Goal: Task Accomplishment & Management: Complete application form

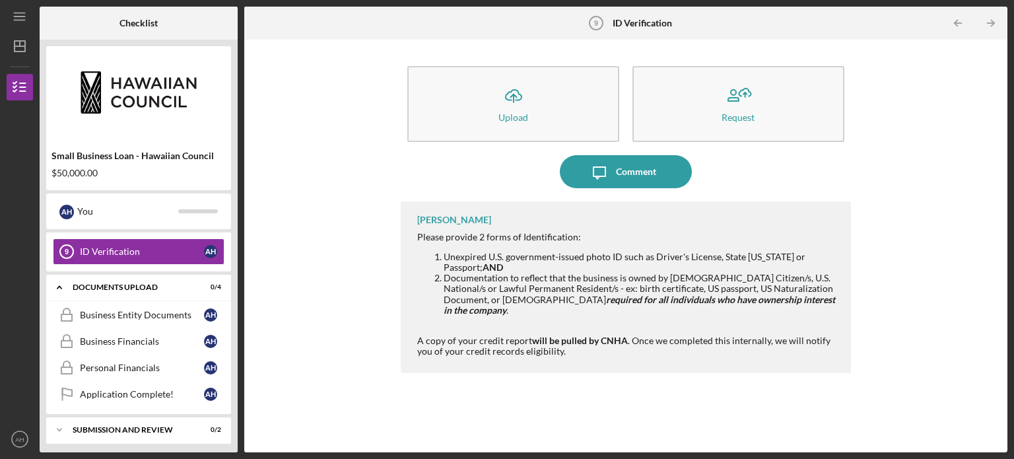
scroll to position [296, 0]
click at [127, 313] on div "Business Entity Documents" at bounding box center [142, 315] width 124 height 11
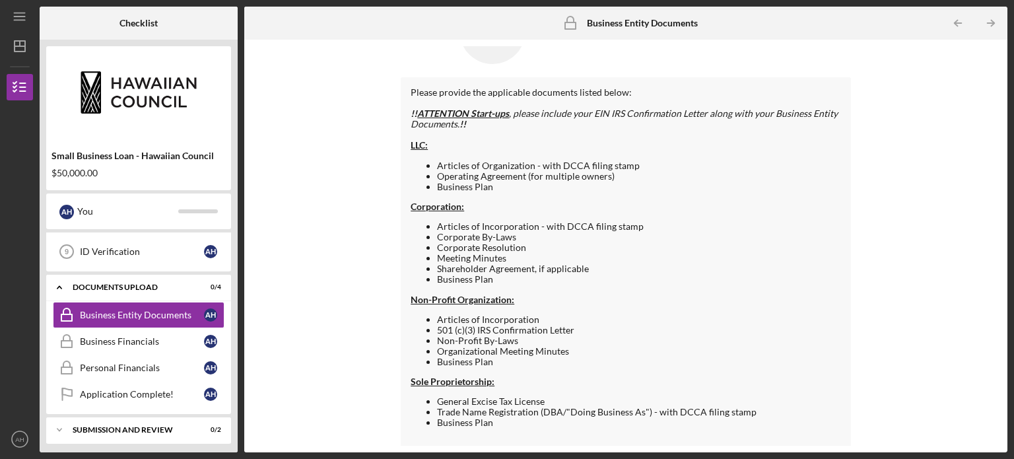
scroll to position [69, 0]
click at [145, 336] on div "Business Financials" at bounding box center [142, 341] width 124 height 11
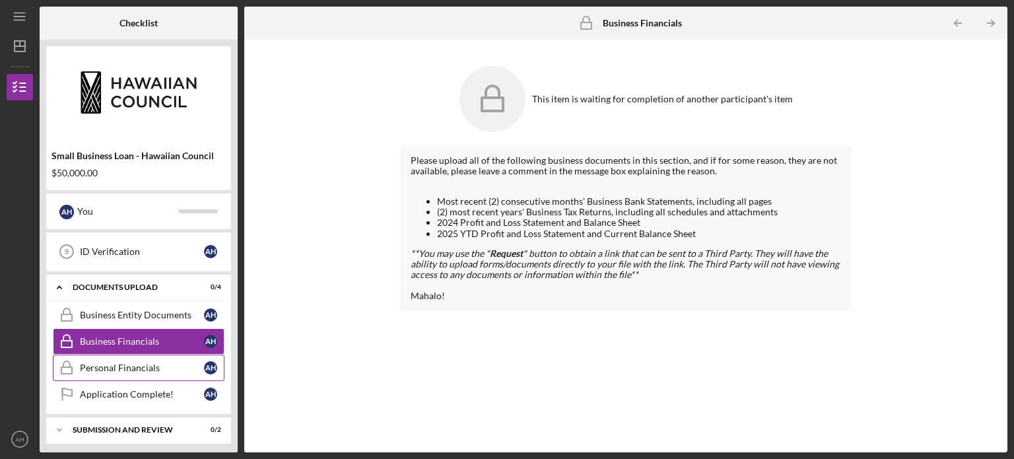
click at [104, 362] on div "Personal Financials" at bounding box center [142, 367] width 124 height 11
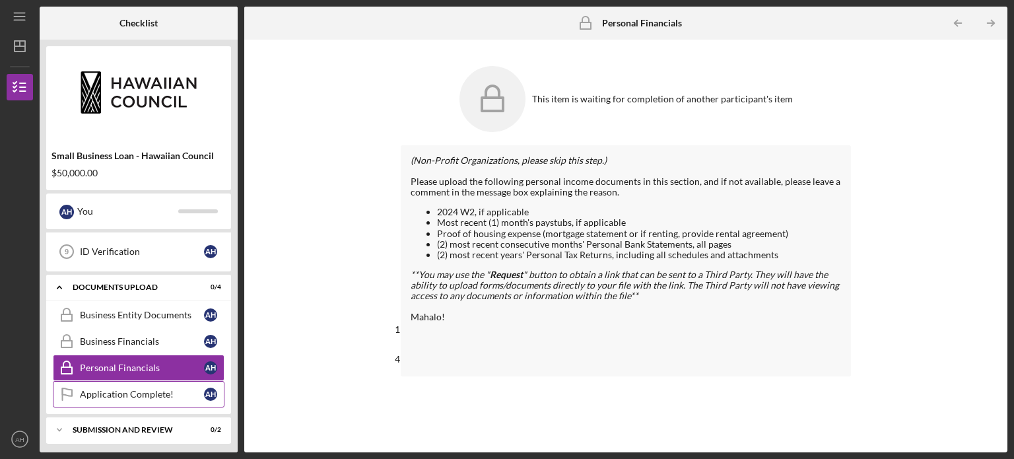
click at [103, 389] on div "Application Complete!" at bounding box center [142, 394] width 124 height 11
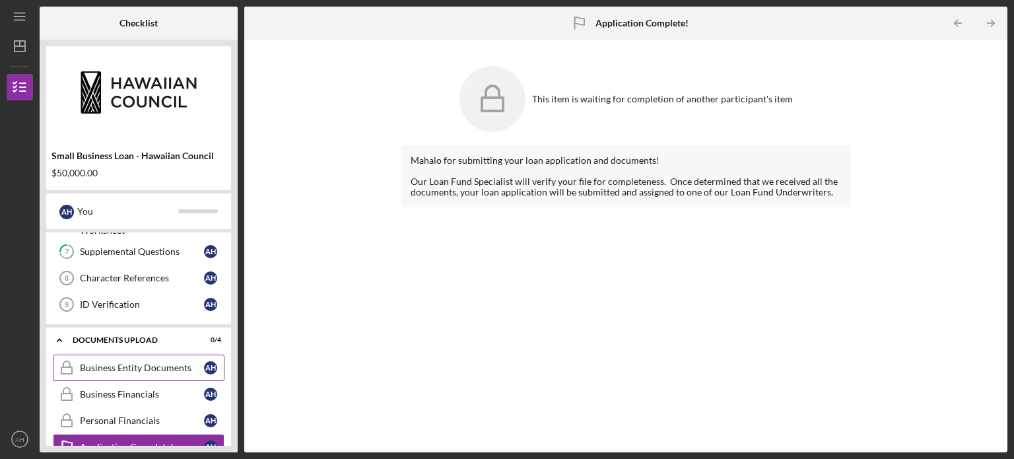
scroll to position [241, 0]
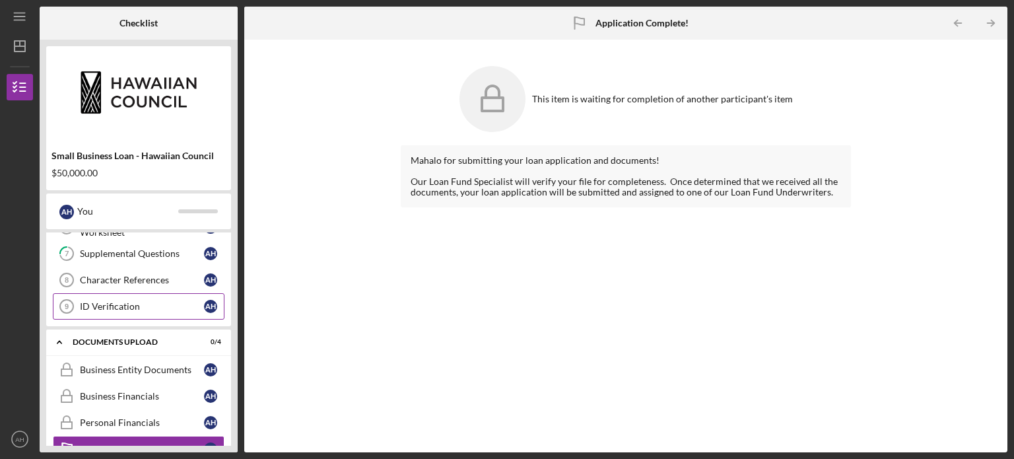
click at [130, 302] on div "ID Verification" at bounding box center [142, 306] width 124 height 11
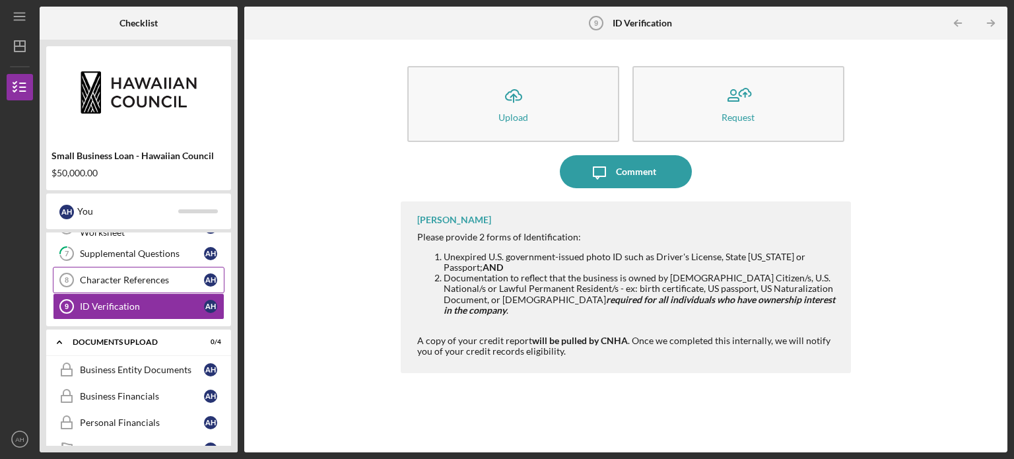
click at [131, 275] on div "Character References" at bounding box center [142, 280] width 124 height 11
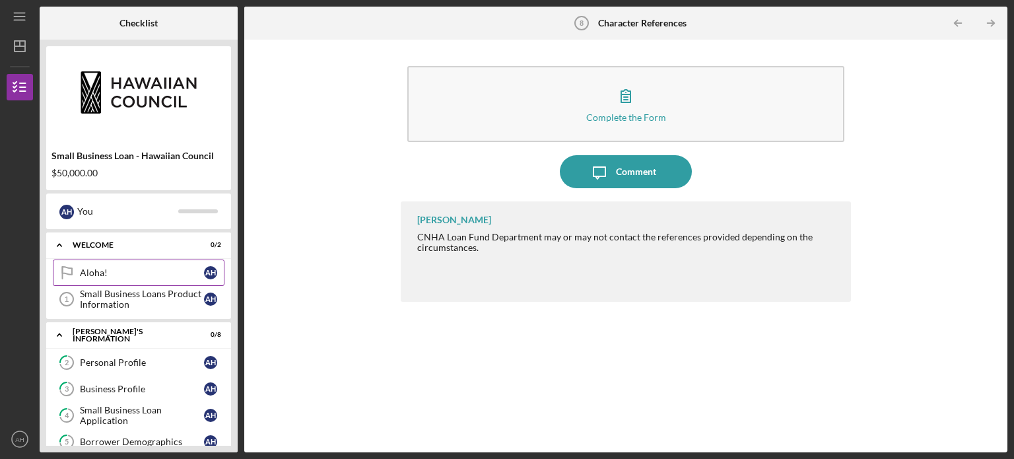
click at [133, 266] on link "Aloha! Aloha! A H" at bounding box center [139, 272] width 172 height 26
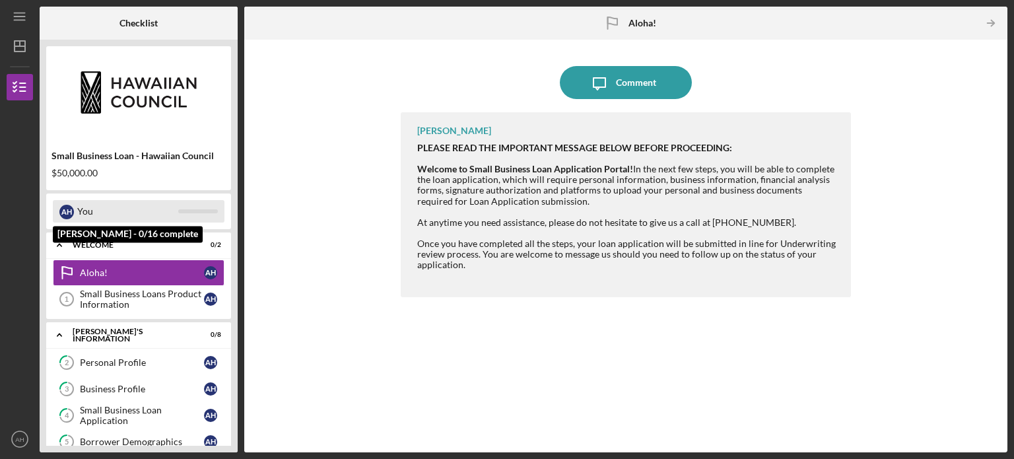
click at [71, 208] on div "A H" at bounding box center [66, 212] width 15 height 15
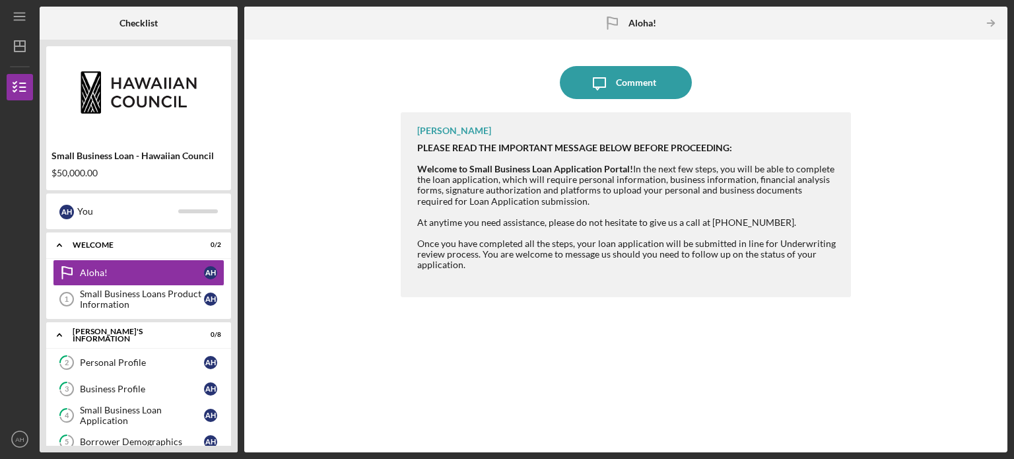
click at [90, 158] on div "Small Business Loan - Hawaiian Council" at bounding box center [138, 156] width 174 height 11
click at [127, 89] on img at bounding box center [138, 92] width 185 height 79
click at [15, 46] on line "button" at bounding box center [20, 46] width 11 height 0
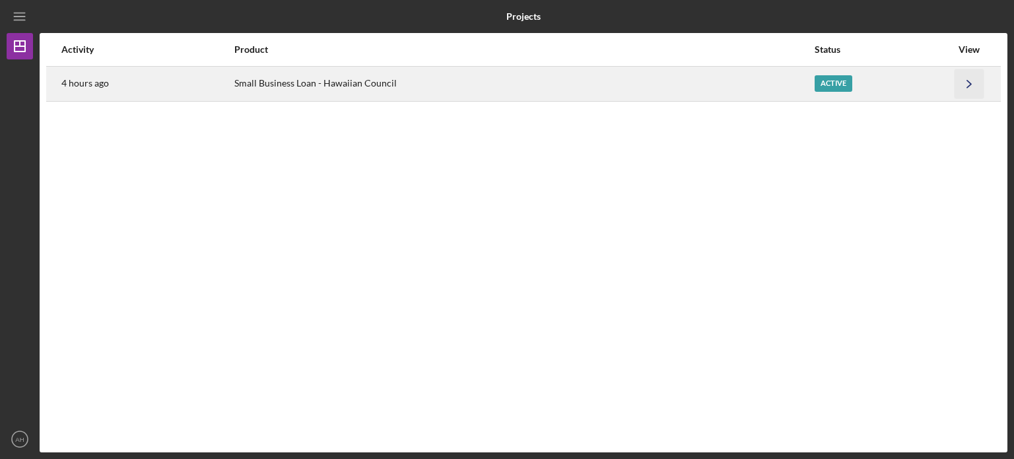
click at [969, 84] on icon "Icon/Navigate" at bounding box center [970, 84] width 30 height 30
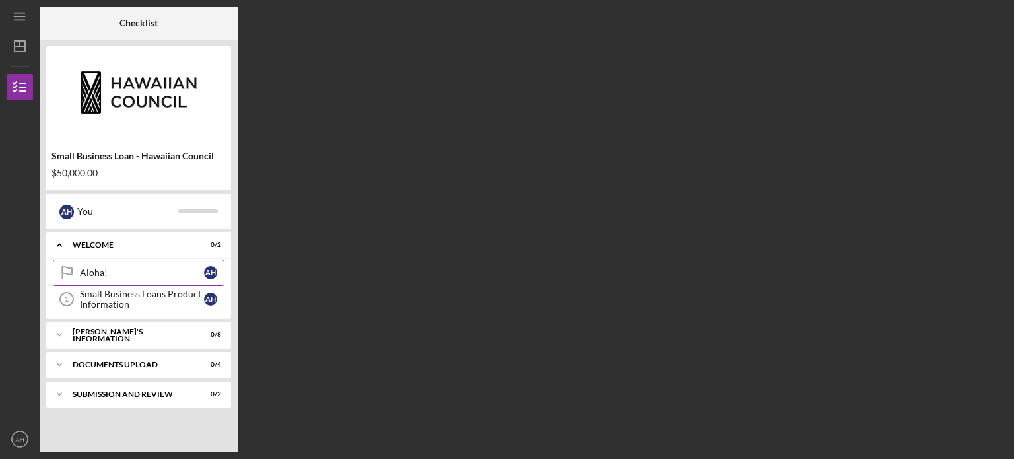
click at [98, 278] on link "Aloha! Aloha! A H" at bounding box center [139, 272] width 172 height 26
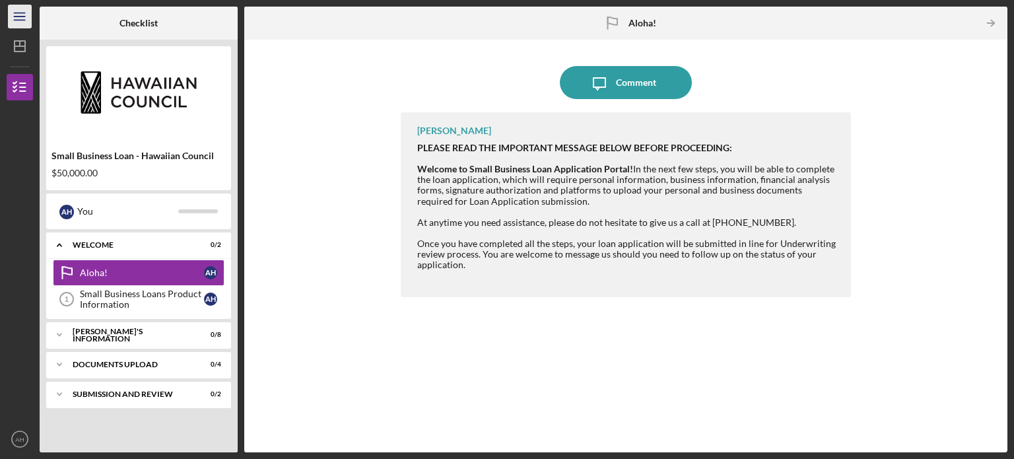
click at [20, 15] on icon "Icon/Menu" at bounding box center [20, 17] width 30 height 30
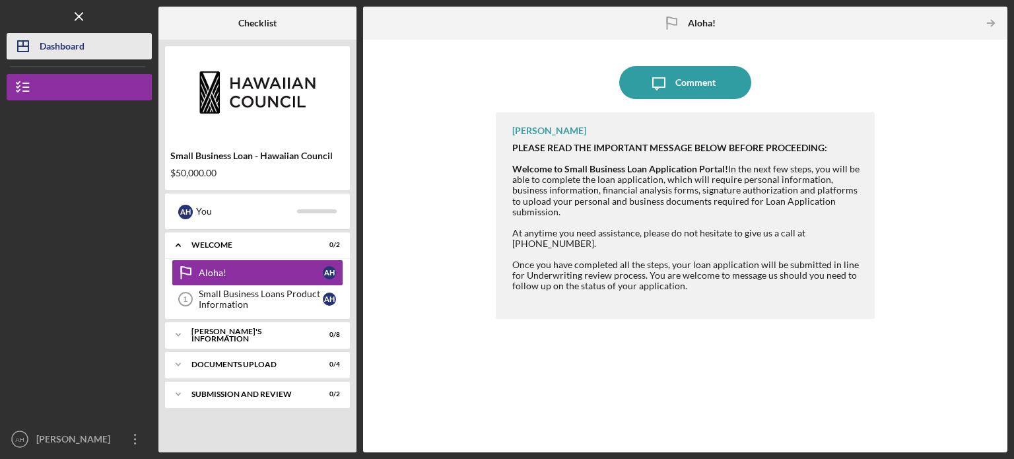
click at [48, 42] on div "Dashboard" at bounding box center [62, 48] width 45 height 30
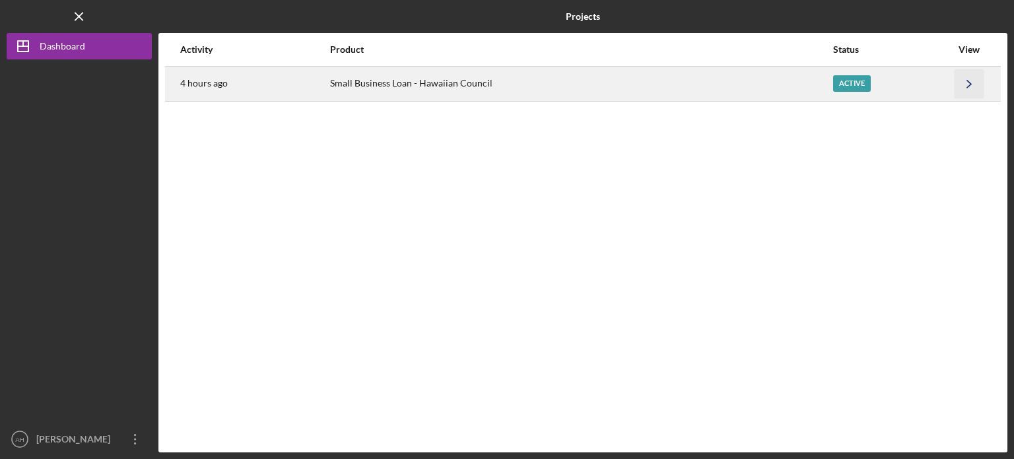
click at [967, 86] on icon "Icon/Navigate" at bounding box center [970, 84] width 30 height 30
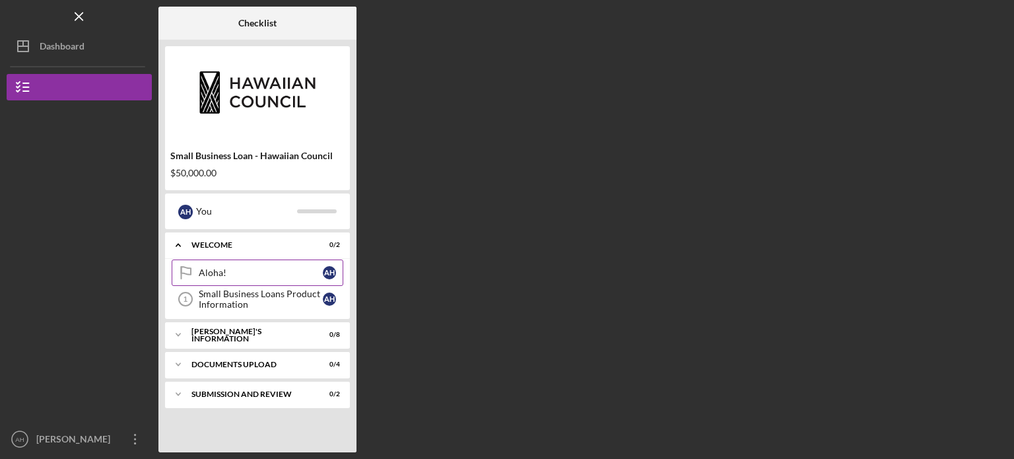
click at [224, 275] on div "Aloha!" at bounding box center [261, 272] width 124 height 11
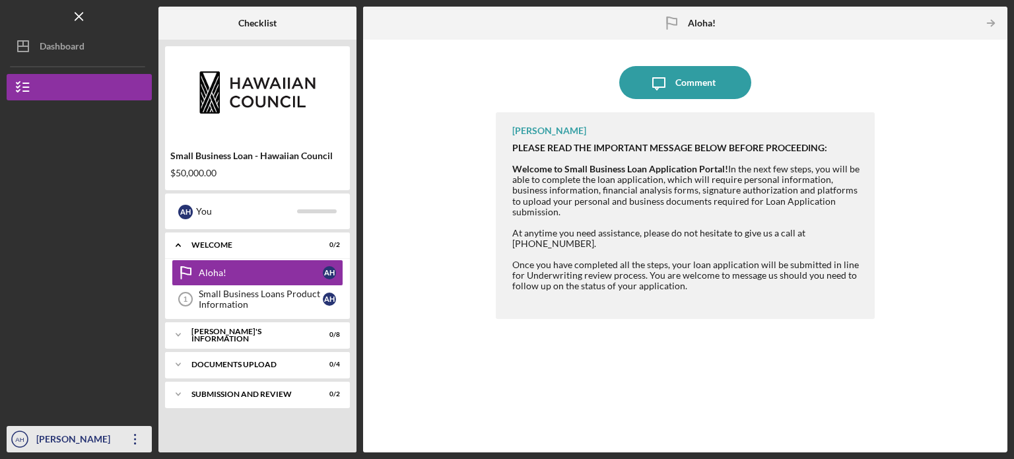
click at [111, 436] on div "[PERSON_NAME]" at bounding box center [76, 441] width 86 height 30
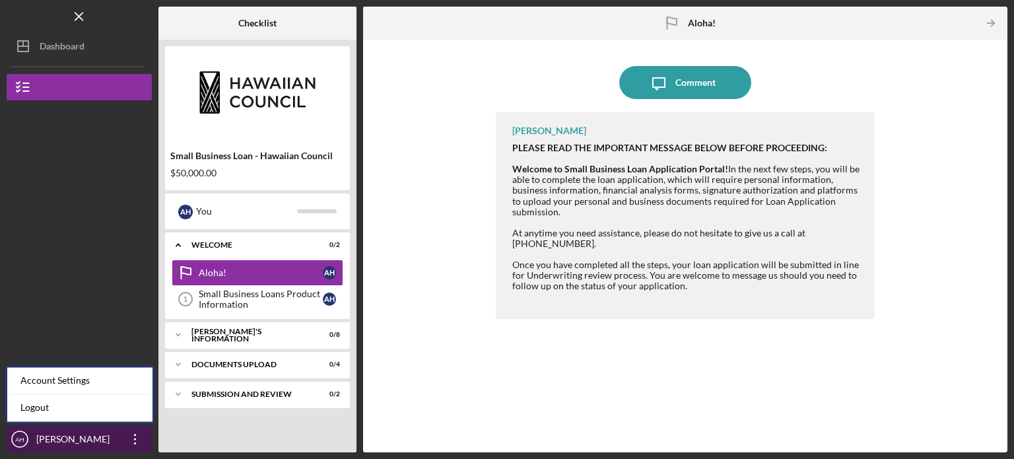
click at [135, 439] on icon "button" at bounding box center [135, 439] width 2 height 11
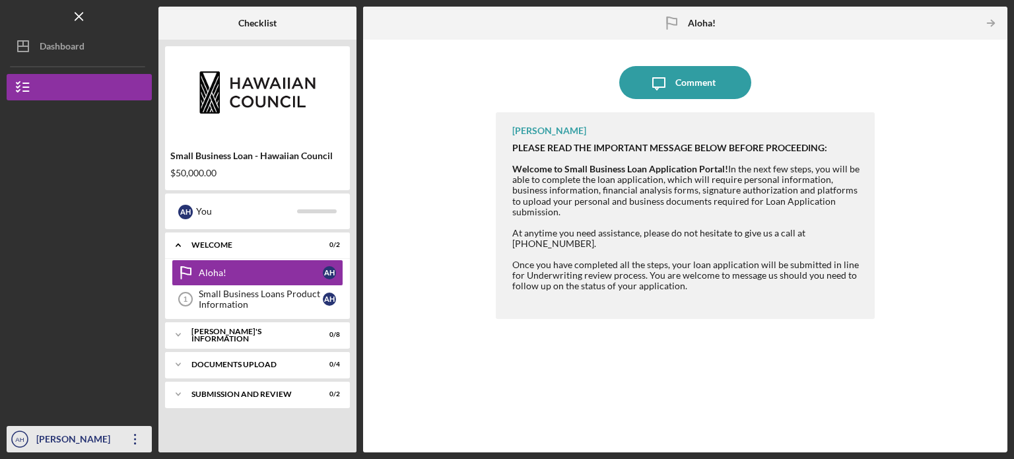
click at [135, 440] on icon "button" at bounding box center [135, 439] width 2 height 11
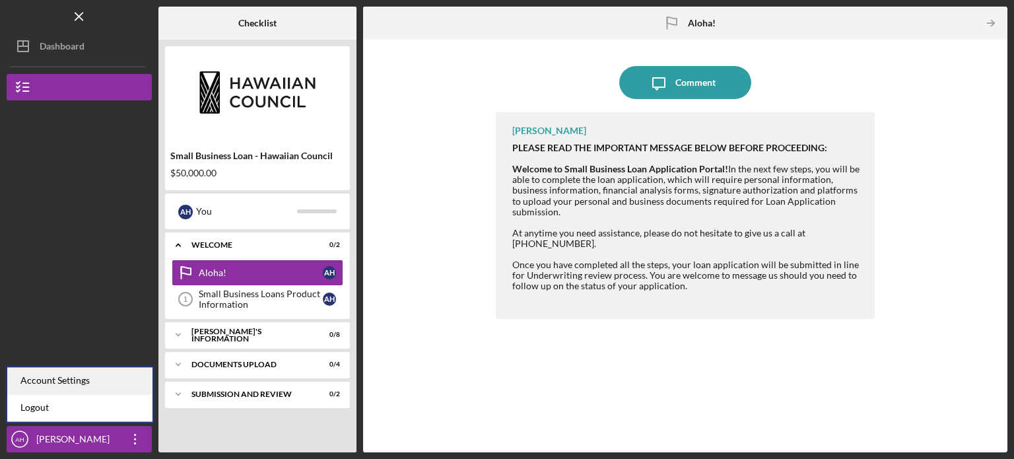
click at [75, 383] on div "Account Settings" at bounding box center [79, 380] width 145 height 27
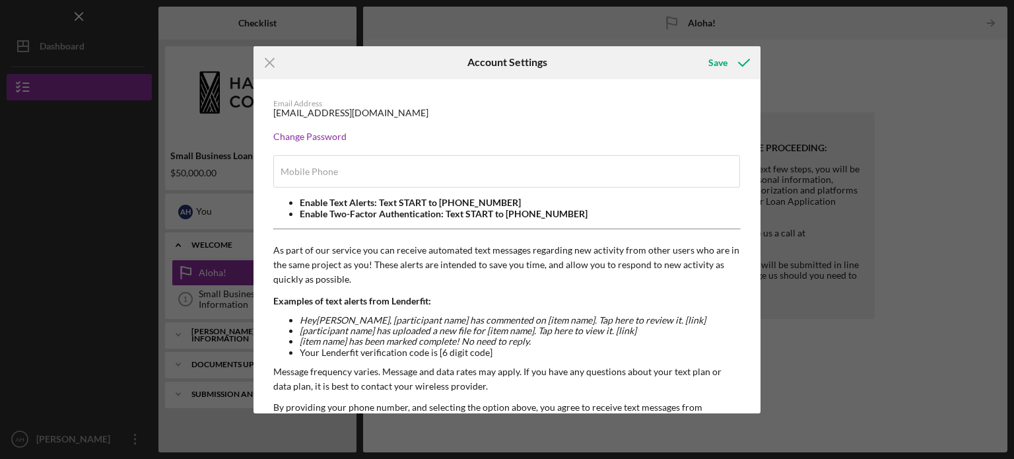
type input "[PHONE_NUMBER]"
click at [270, 58] on icon "Icon/Menu Close" at bounding box center [270, 62] width 33 height 33
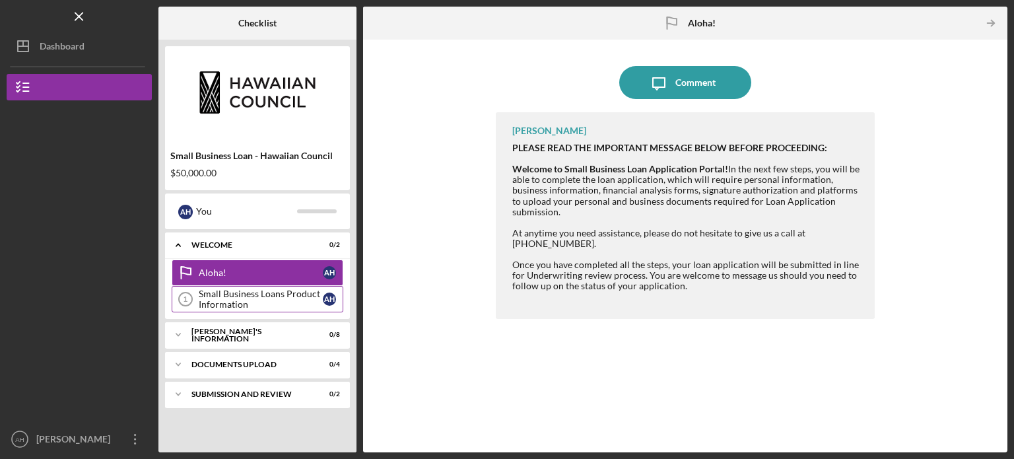
click at [245, 293] on div "Small Business Loans Product Information" at bounding box center [261, 299] width 124 height 21
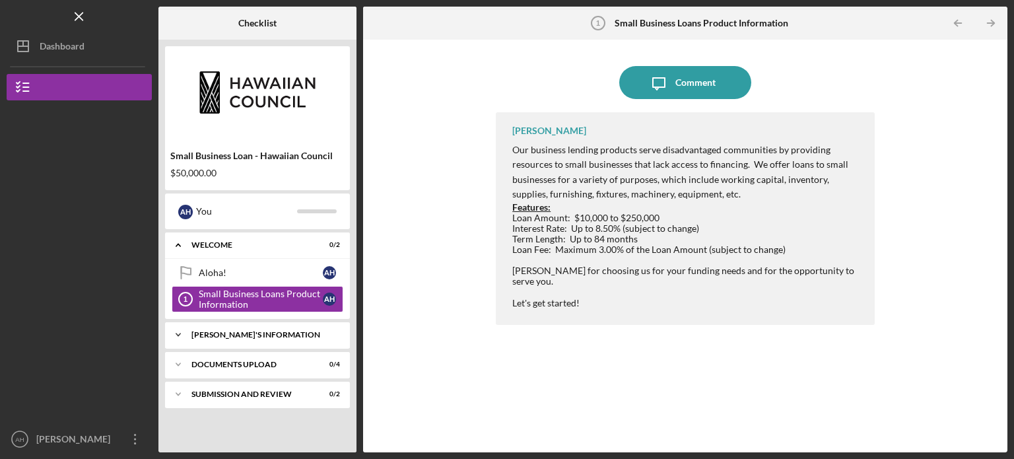
click at [262, 324] on div "Icon/Expander [PERSON_NAME]'S INFORMATION 0 / 8" at bounding box center [257, 335] width 185 height 26
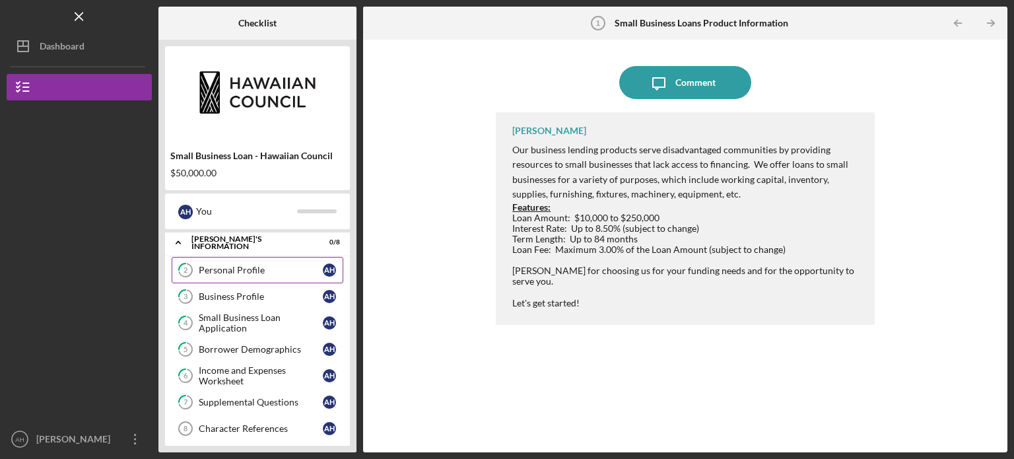
scroll to position [104, 0]
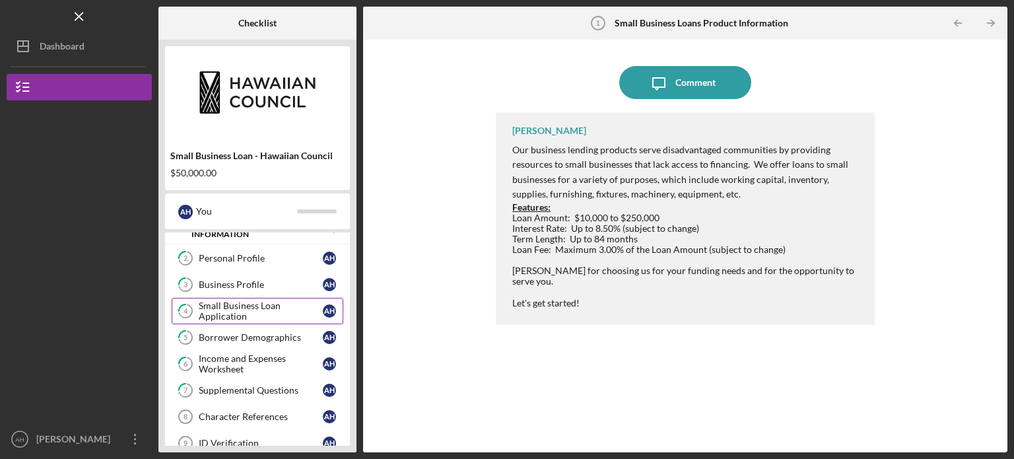
click at [246, 309] on div "Small Business Loan Application" at bounding box center [261, 310] width 124 height 21
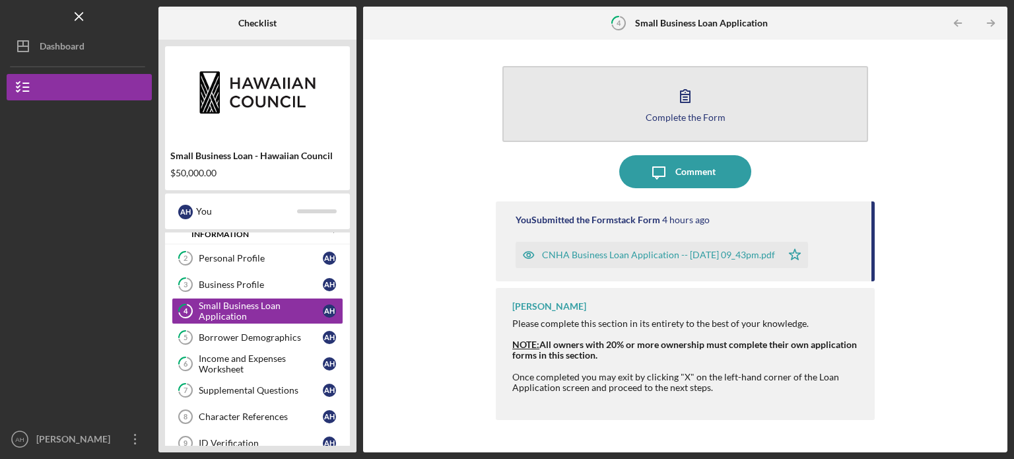
click at [668, 110] on button "Complete the Form Form" at bounding box center [685, 104] width 366 height 76
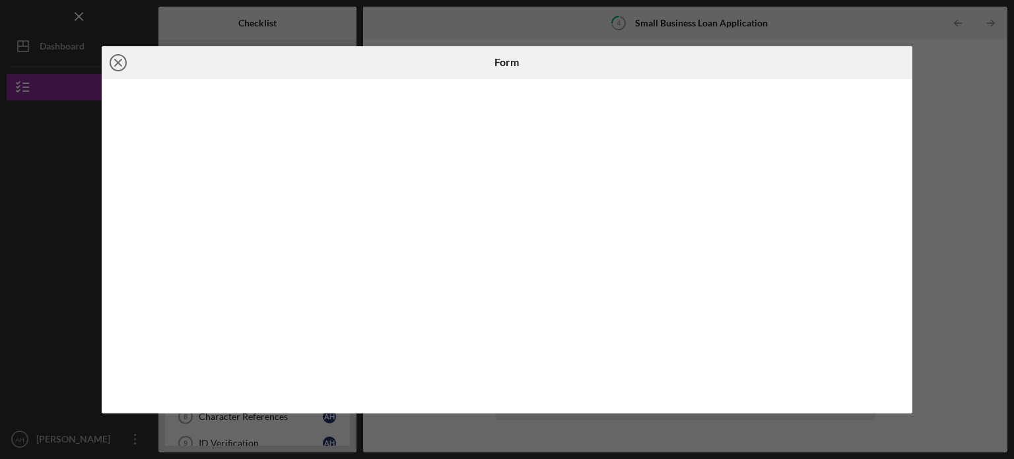
click at [121, 57] on icon "Icon/Close" at bounding box center [118, 62] width 33 height 33
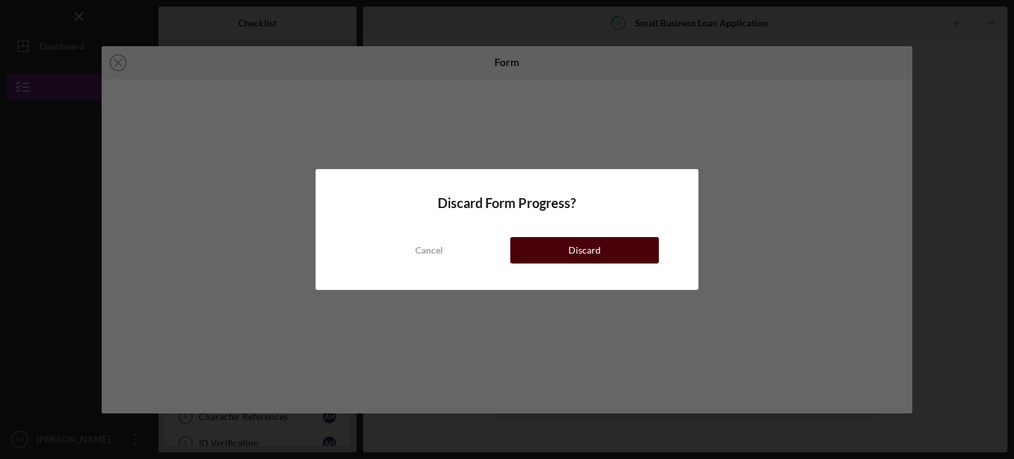
click at [582, 250] on div "Discard" at bounding box center [584, 250] width 32 height 26
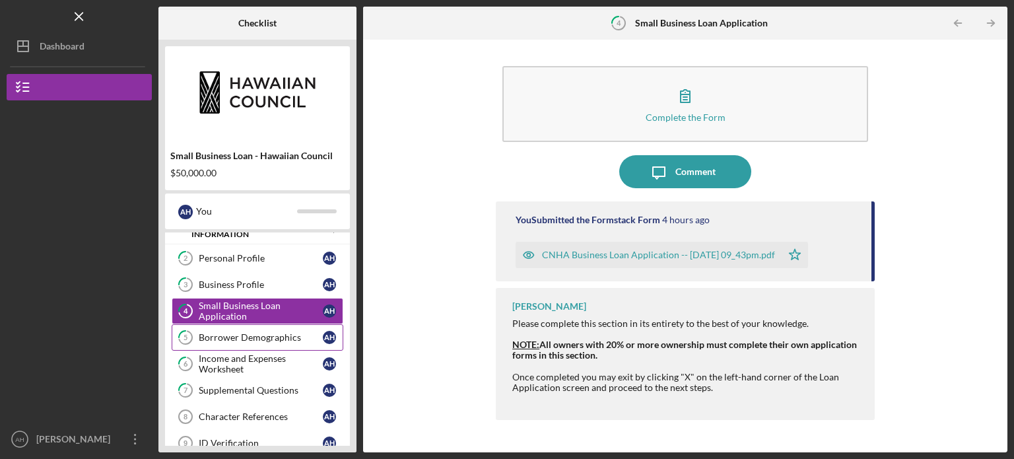
click at [245, 335] on div "Borrower Demographics" at bounding box center [261, 337] width 124 height 11
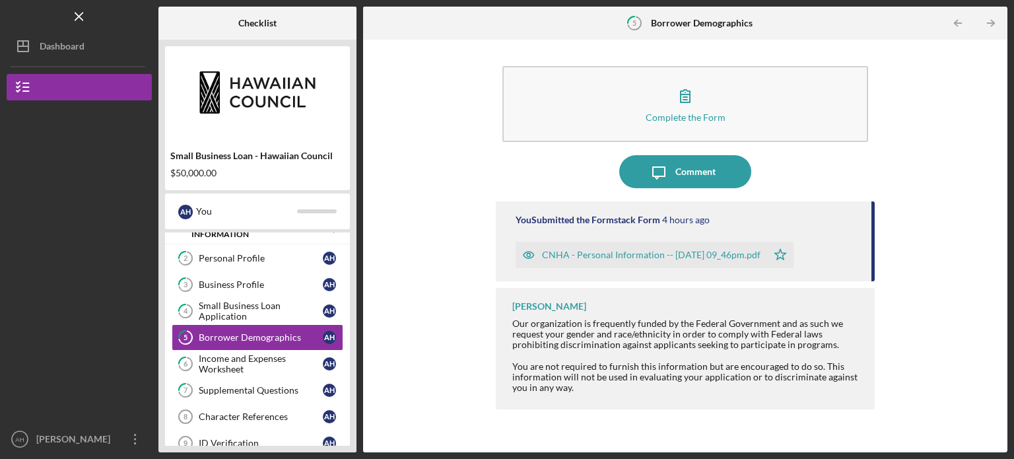
click at [622, 255] on div "CNHA - Personal Information -- [DATE] 09_46pm.pdf" at bounding box center [651, 255] width 219 height 11
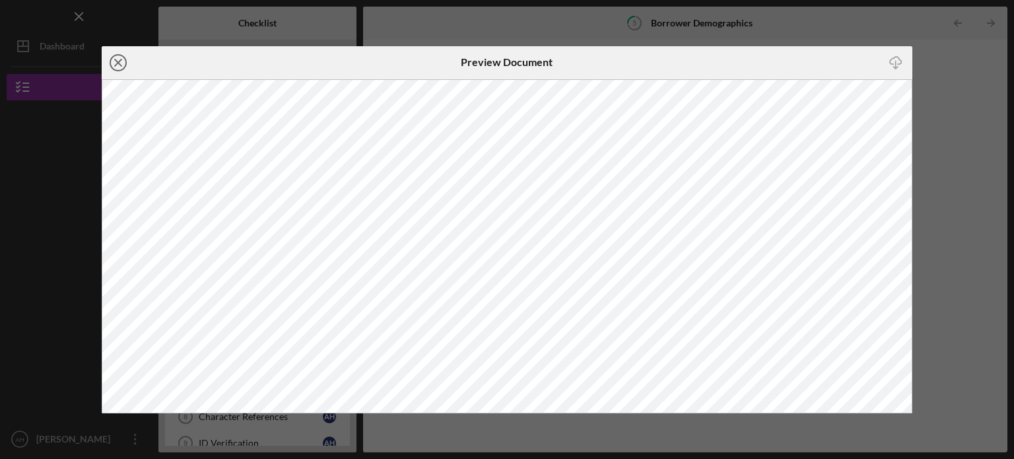
click at [118, 64] on icon "Icon/Close" at bounding box center [118, 62] width 33 height 33
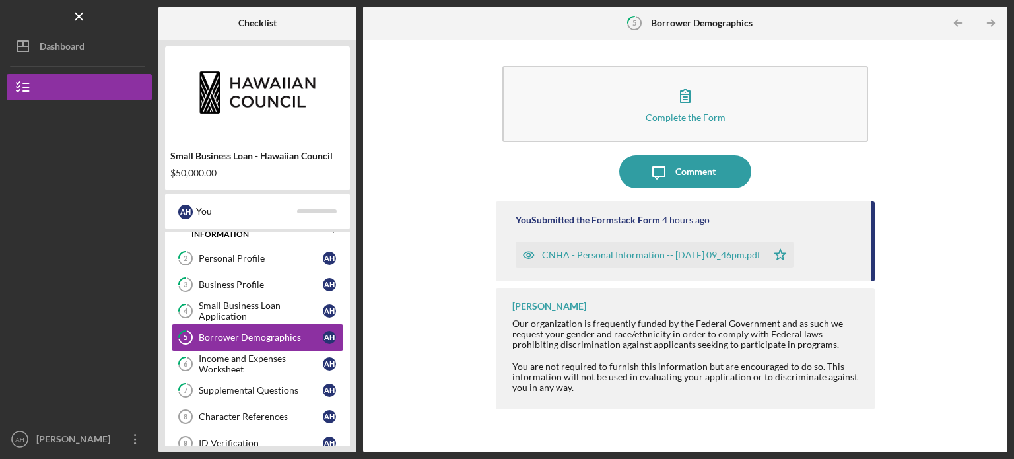
scroll to position [184, 0]
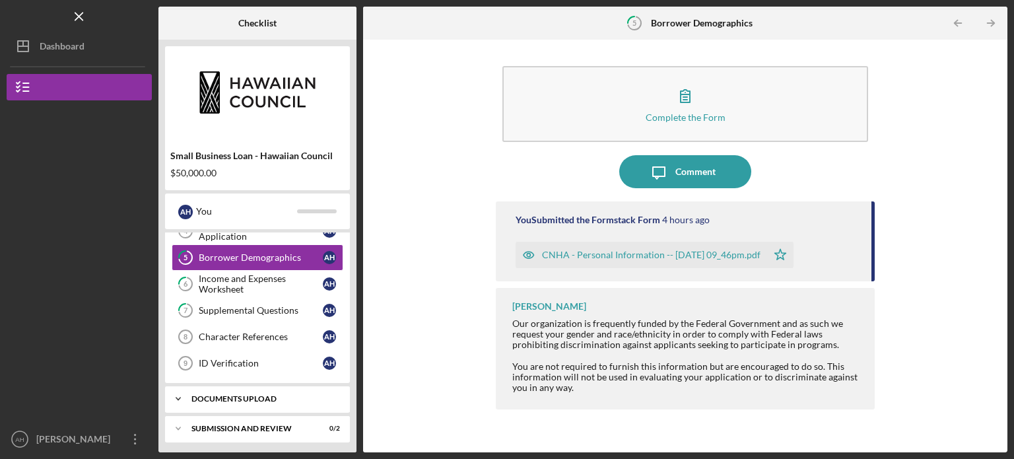
click at [240, 402] on div "Icon/Expander DOCUMENTS UPLOAD 0 / 4" at bounding box center [257, 399] width 185 height 26
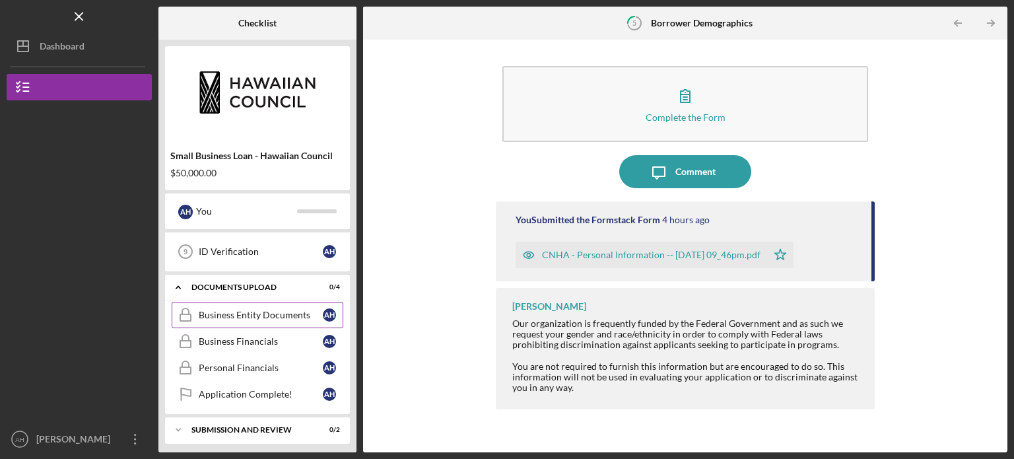
click at [271, 310] on div "Business Entity Documents" at bounding box center [261, 315] width 124 height 11
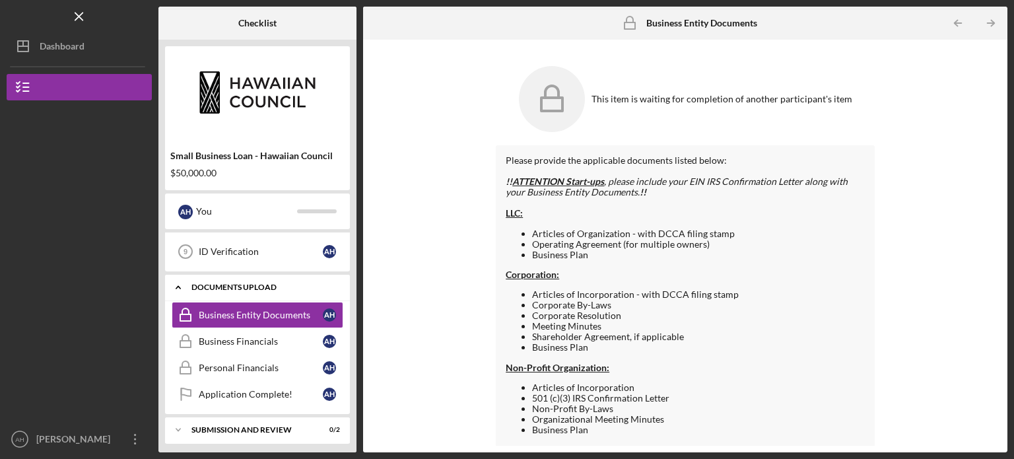
click at [242, 283] on div "DOCUMENTS UPLOAD" at bounding box center [262, 287] width 142 height 8
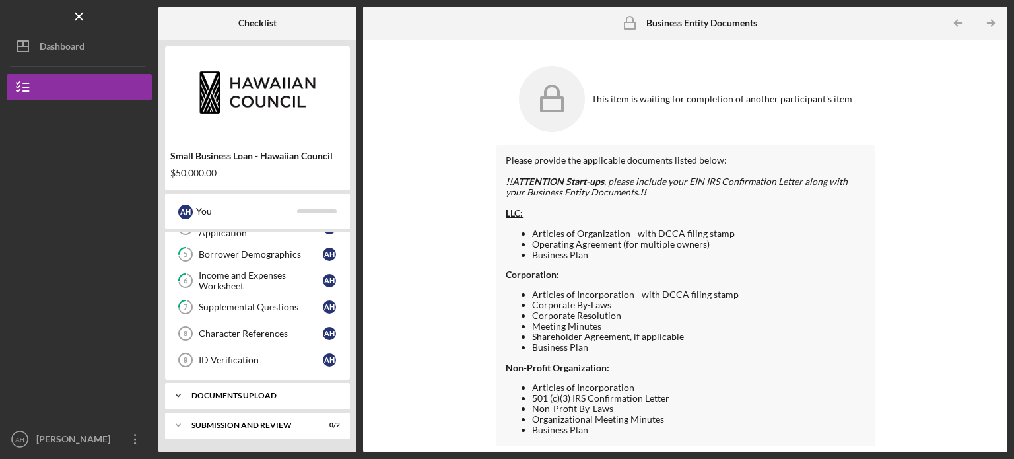
scroll to position [184, 0]
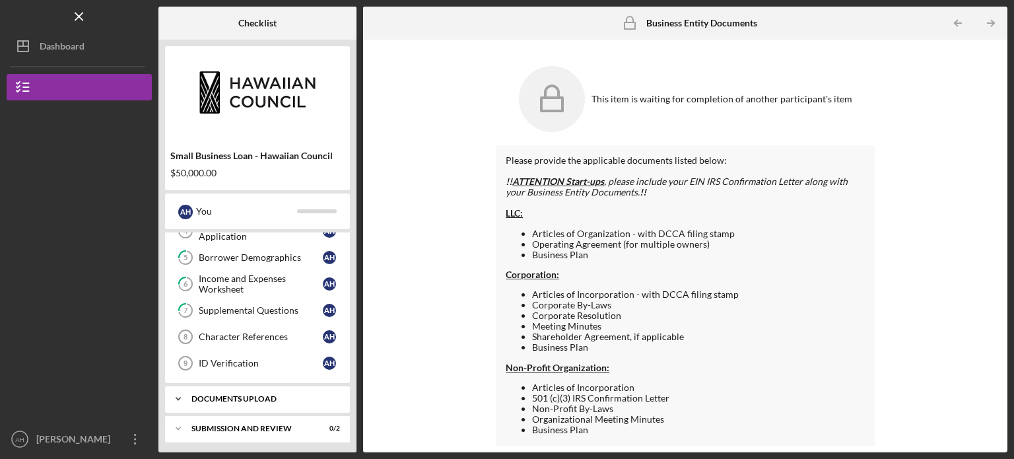
click at [248, 395] on div "DOCUMENTS UPLOAD" at bounding box center [262, 399] width 142 height 8
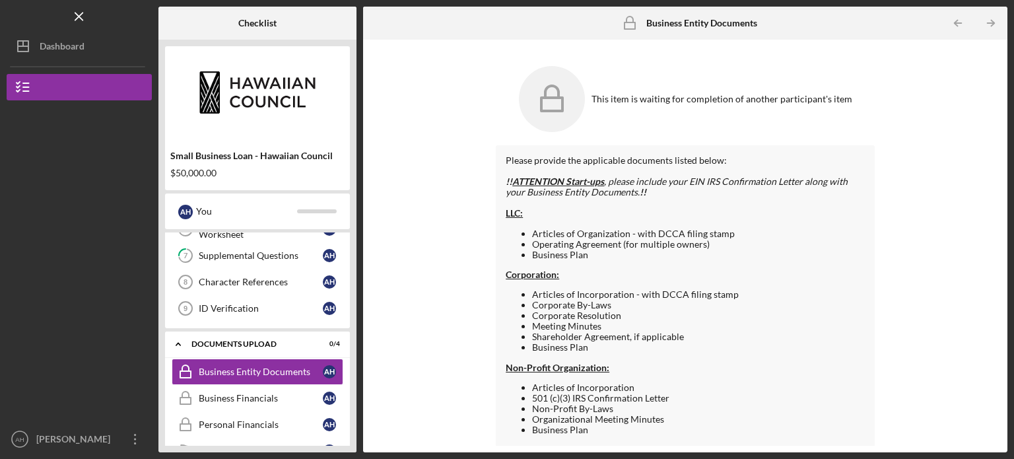
scroll to position [69, 0]
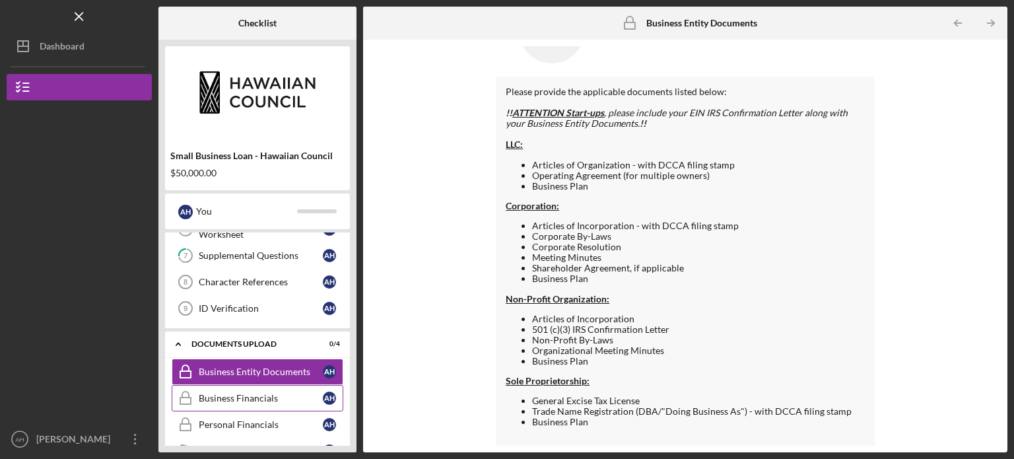
click at [270, 395] on div "Business Financials" at bounding box center [261, 398] width 124 height 11
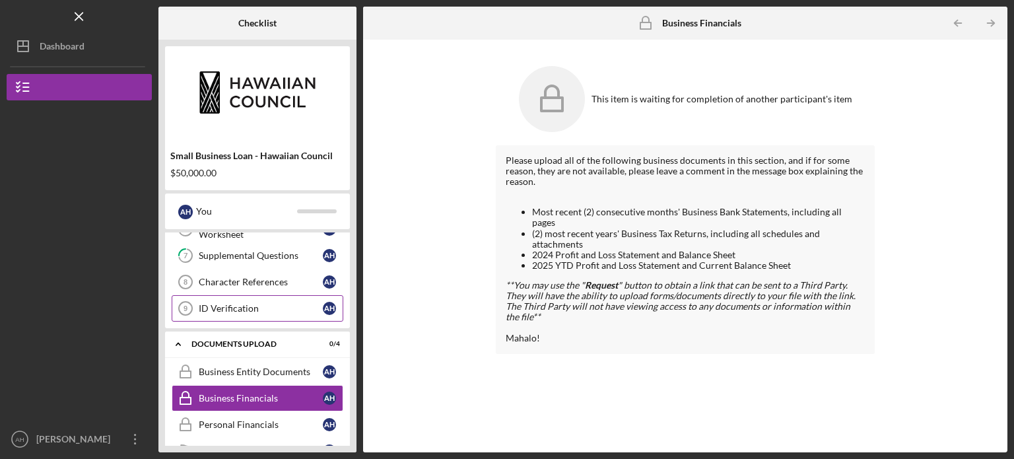
click at [227, 306] on div "ID Verification" at bounding box center [261, 308] width 124 height 11
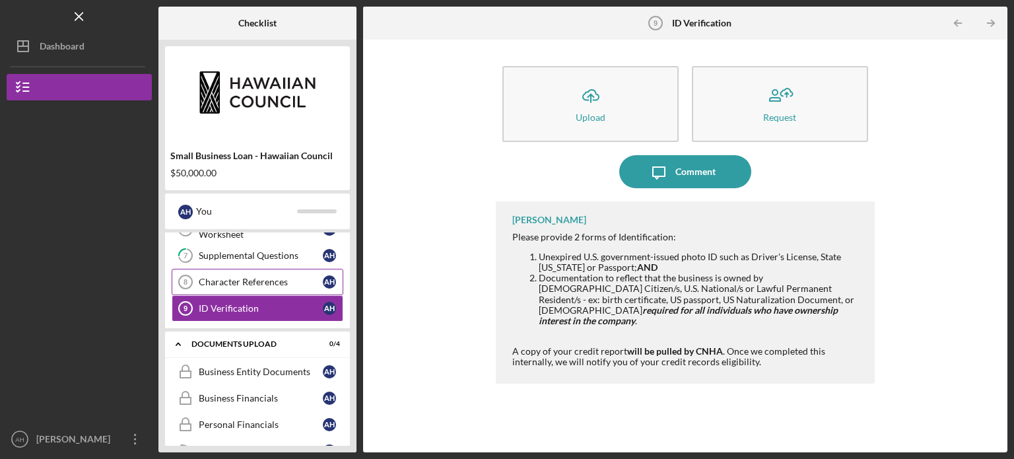
click at [271, 279] on div "Character References" at bounding box center [261, 282] width 124 height 11
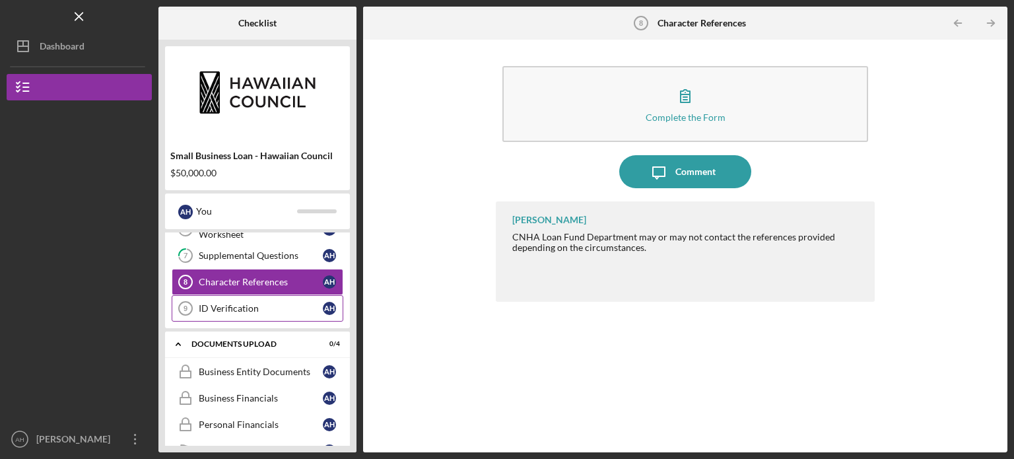
click at [248, 306] on div "ID Verification" at bounding box center [261, 308] width 124 height 11
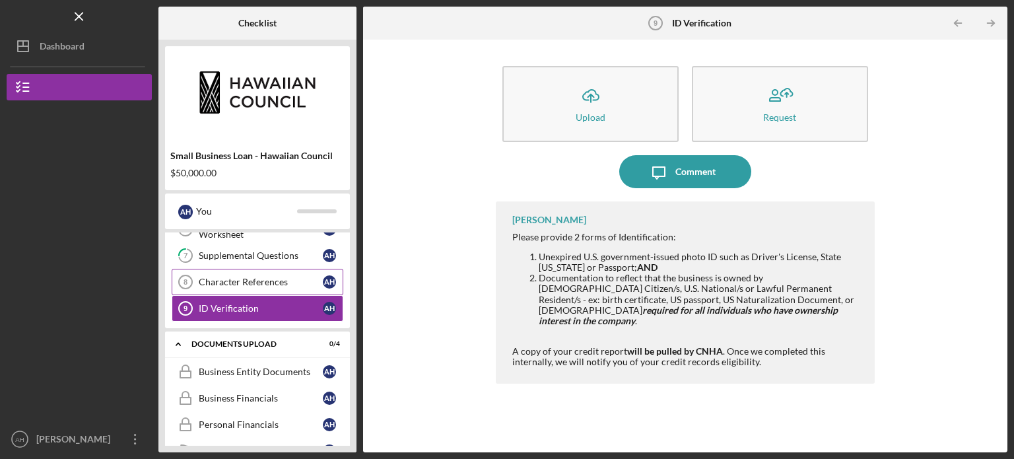
click at [232, 283] on div "Character References" at bounding box center [261, 282] width 124 height 11
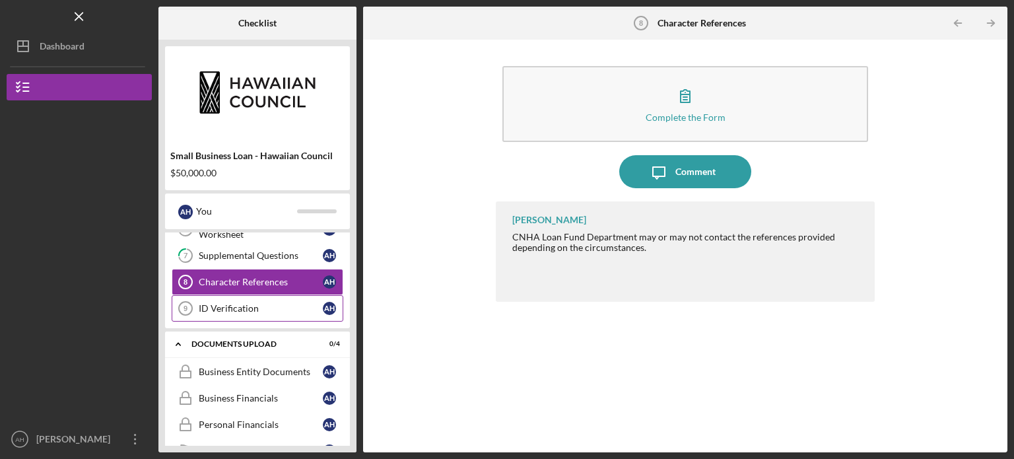
click at [230, 304] on div "ID Verification" at bounding box center [261, 308] width 124 height 11
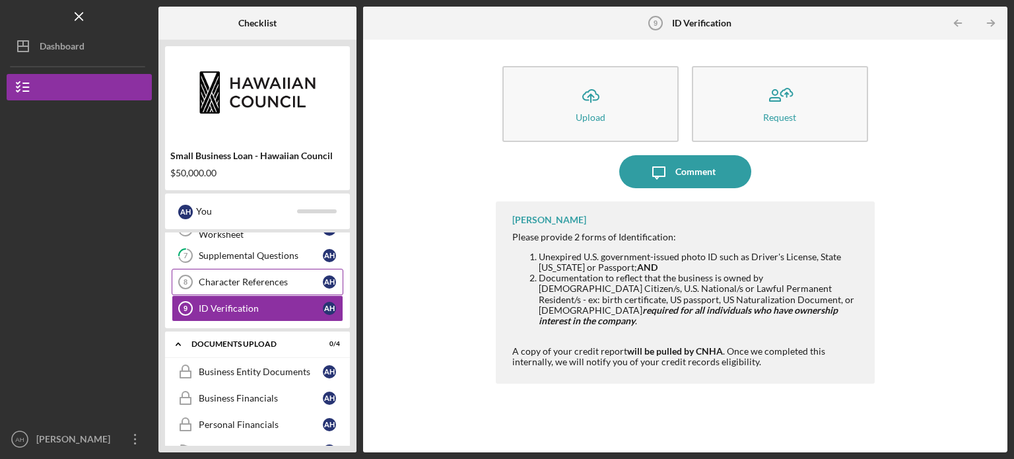
click at [247, 277] on div "Character References" at bounding box center [261, 282] width 124 height 11
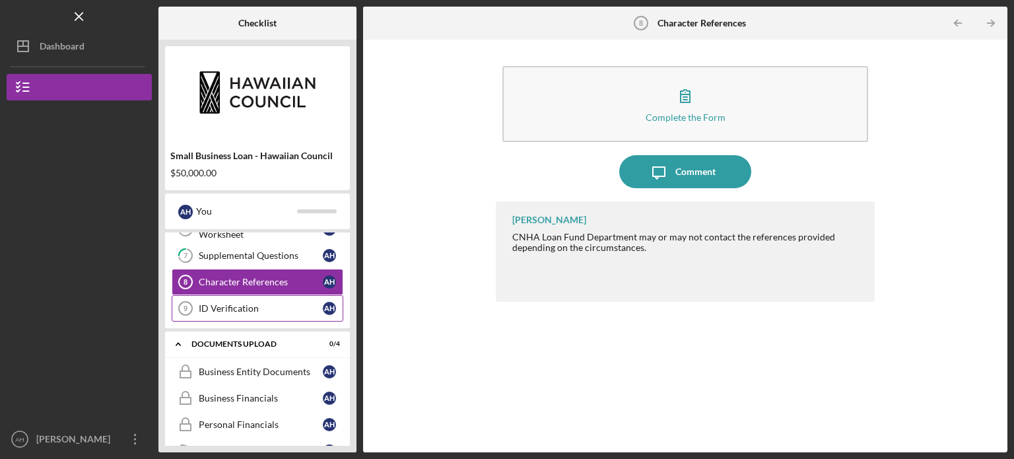
click at [243, 304] on div "ID Verification" at bounding box center [261, 308] width 124 height 11
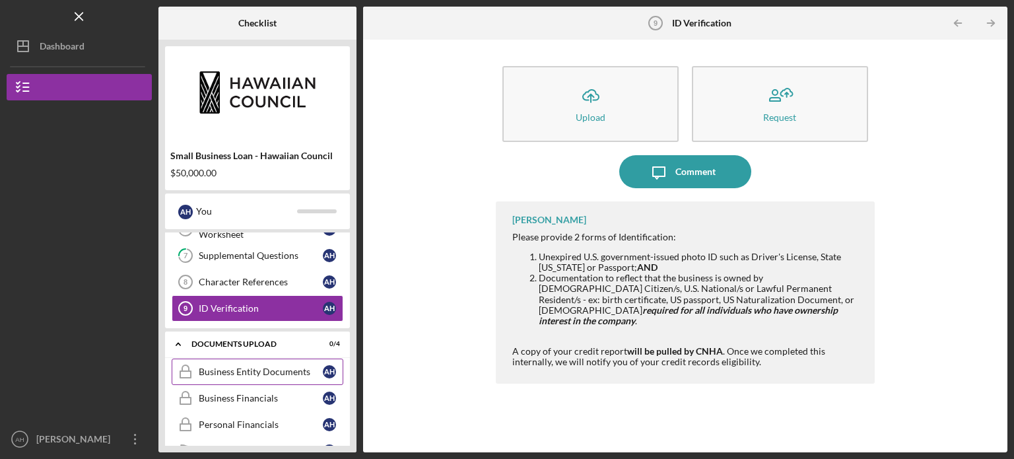
click at [261, 367] on div "Business Entity Documents" at bounding box center [261, 371] width 124 height 11
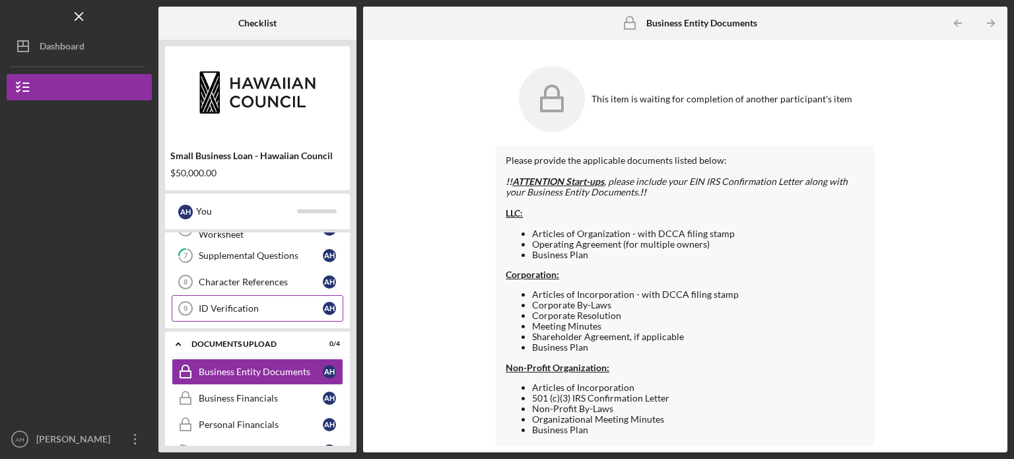
click at [242, 305] on div "ID Verification" at bounding box center [261, 308] width 124 height 11
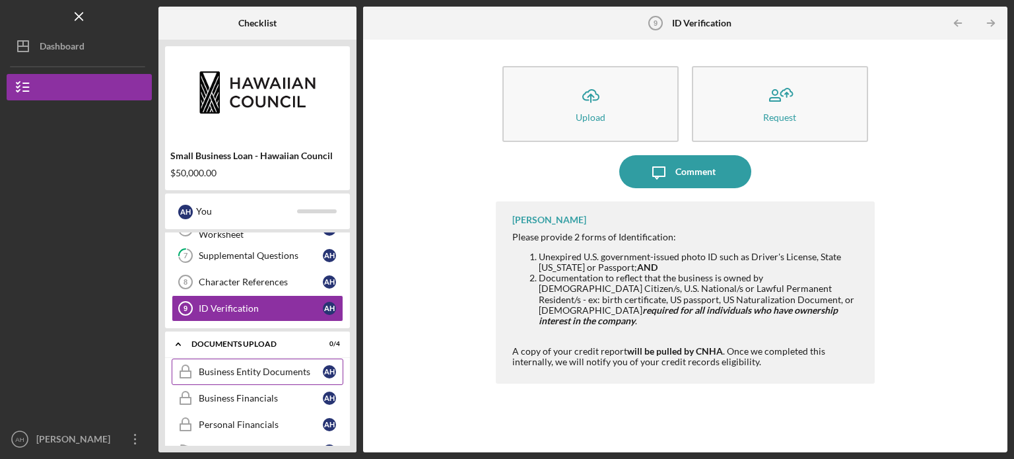
click at [236, 366] on div "Business Entity Documents" at bounding box center [261, 371] width 124 height 11
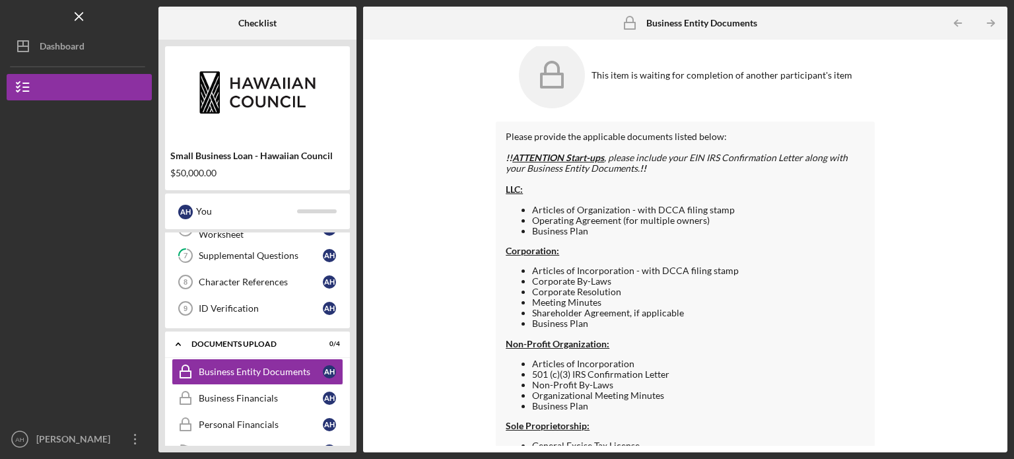
scroll to position [24, 0]
click at [267, 393] on div "Business Financials" at bounding box center [261, 398] width 124 height 11
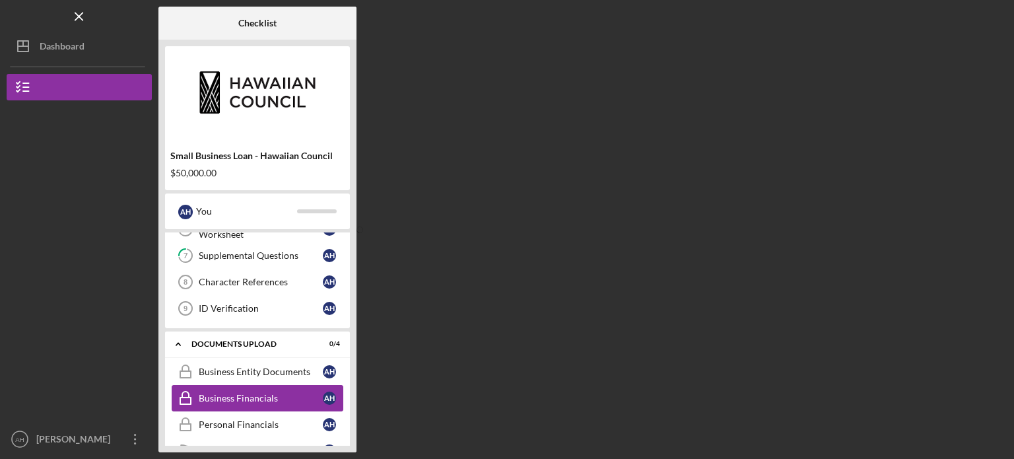
click at [259, 393] on div "Business Financials" at bounding box center [261, 398] width 124 height 11
click at [251, 419] on div "Personal Financials" at bounding box center [261, 424] width 124 height 11
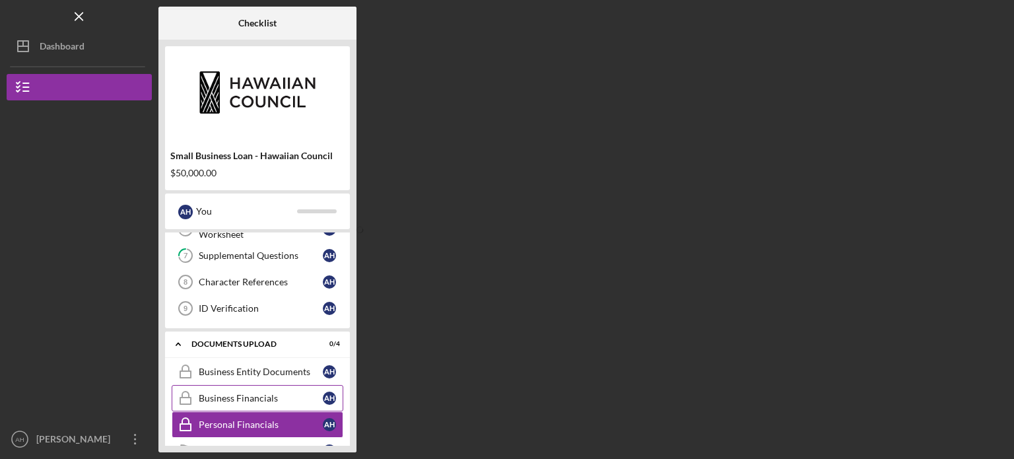
click at [252, 397] on div "Business Financials" at bounding box center [261, 398] width 124 height 11
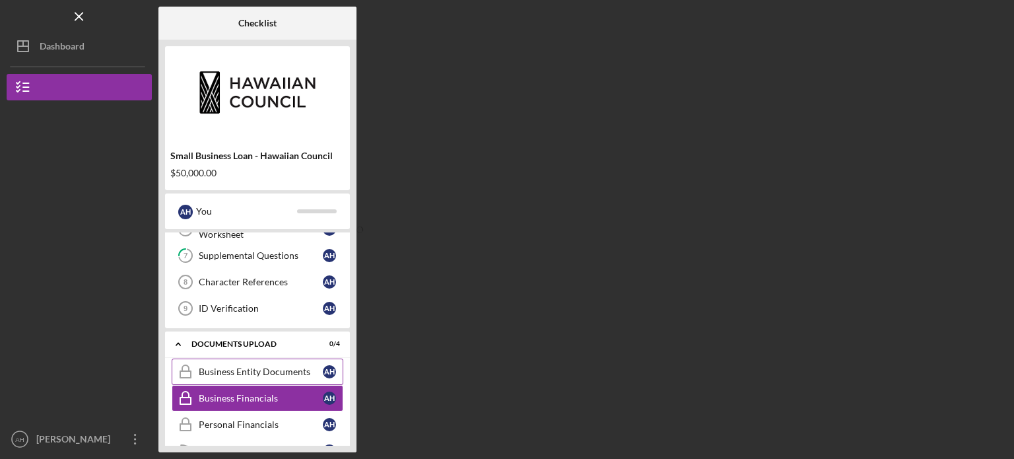
click at [257, 375] on link "Business Entity Documents Business Entity Documents A H" at bounding box center [258, 371] width 172 height 26
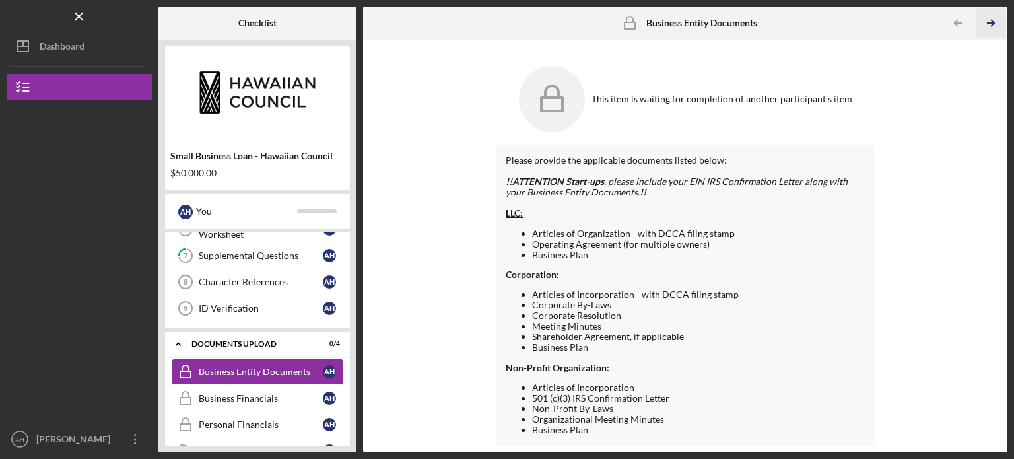
click at [993, 24] on polyline "button" at bounding box center [992, 23] width 3 height 6
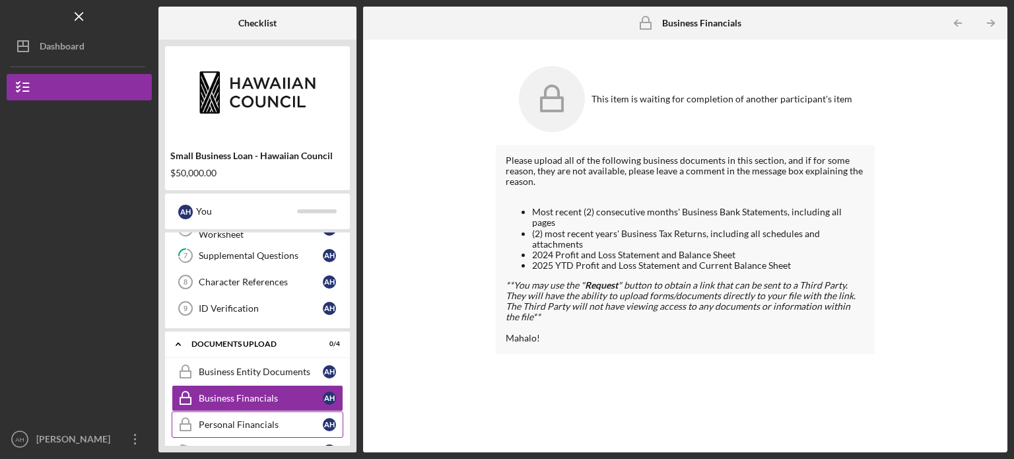
click at [254, 419] on div "Personal Financials" at bounding box center [261, 424] width 124 height 11
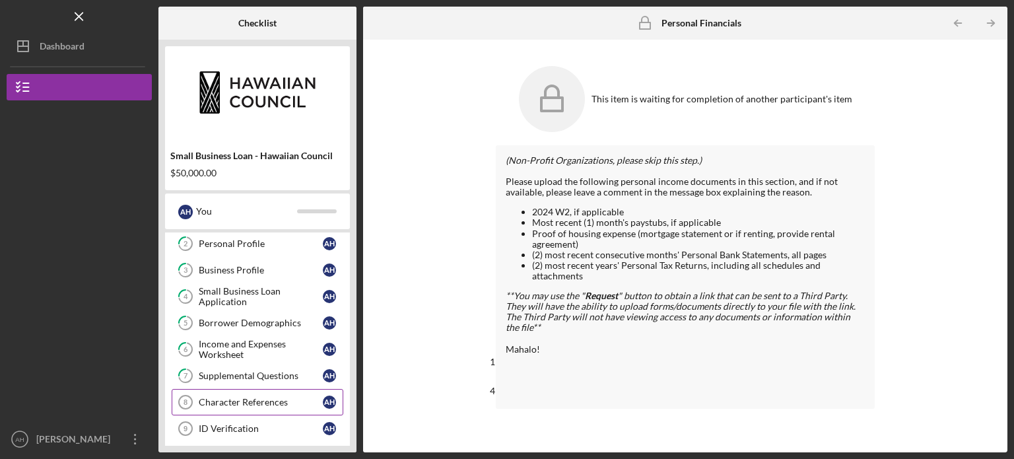
scroll to position [112, 0]
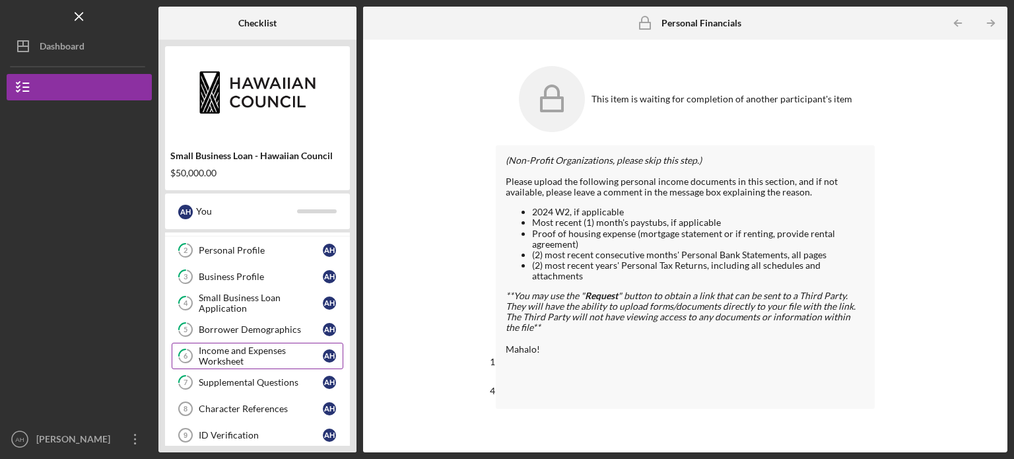
click at [233, 359] on div "Income and Expenses Worksheet" at bounding box center [261, 355] width 124 height 21
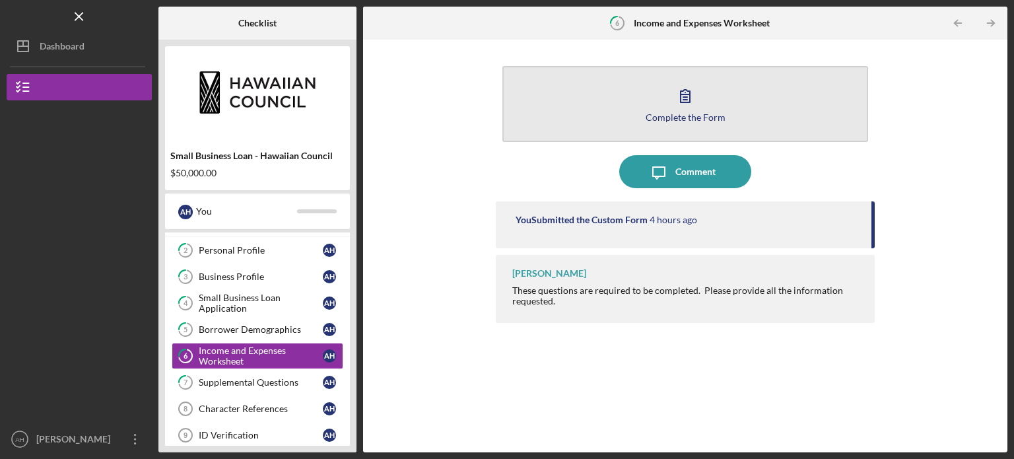
click at [706, 105] on button "Complete the Form Form" at bounding box center [685, 104] width 366 height 76
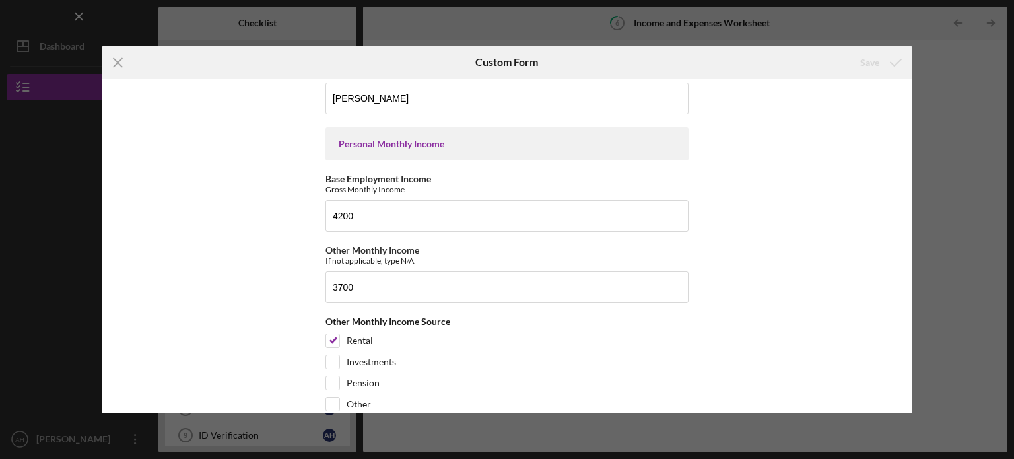
scroll to position [20, 0]
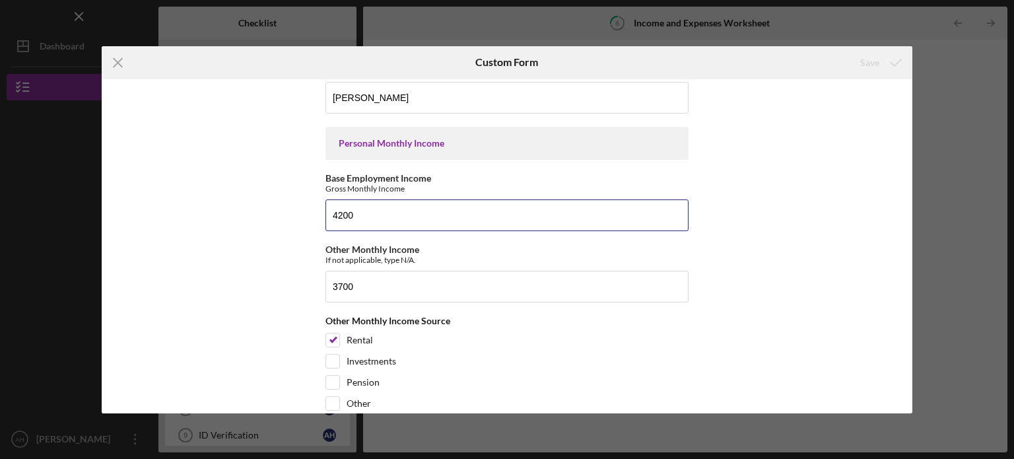
drag, startPoint x: 364, startPoint y: 219, endPoint x: 255, endPoint y: 224, distance: 108.4
click at [255, 224] on div "*Full Legal Name [PERSON_NAME] Personal Monthly Income Base Employment Income G…" at bounding box center [507, 246] width 811 height 334
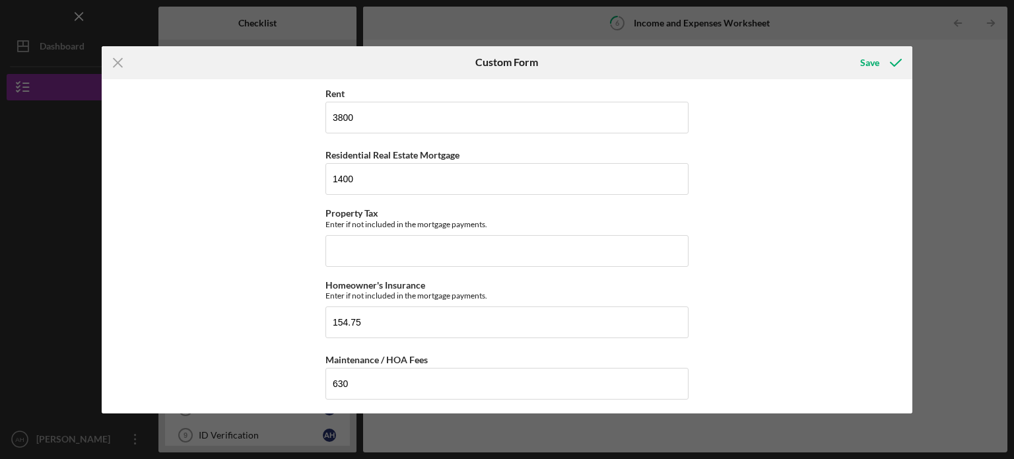
scroll to position [488, 0]
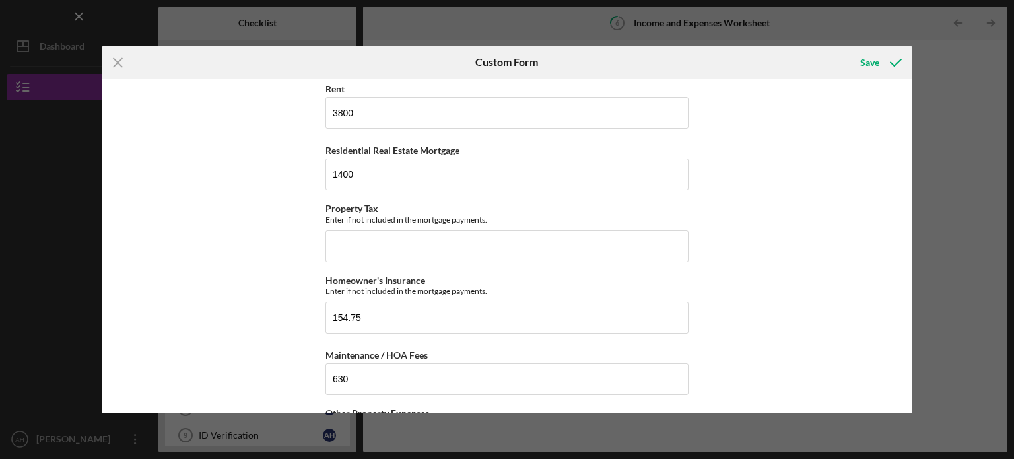
type input "4600"
click at [864, 61] on div "Save" at bounding box center [869, 63] width 19 height 26
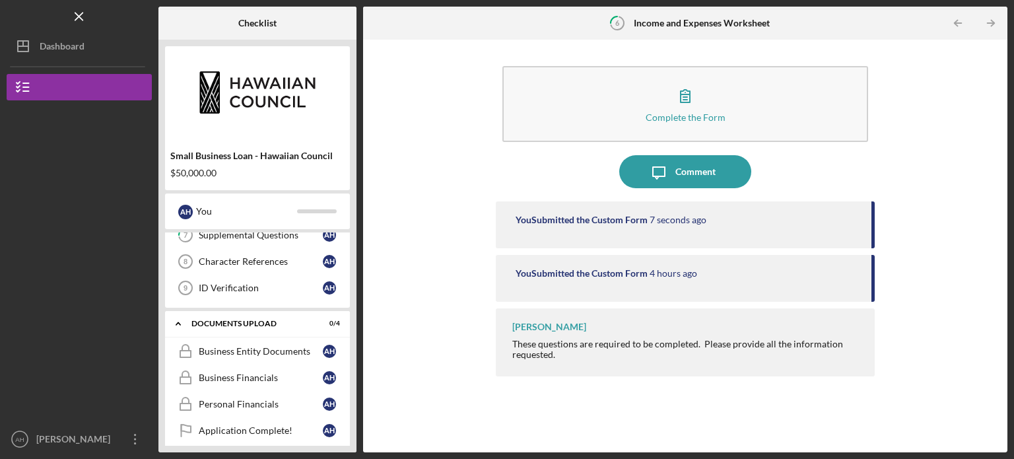
scroll to position [296, 0]
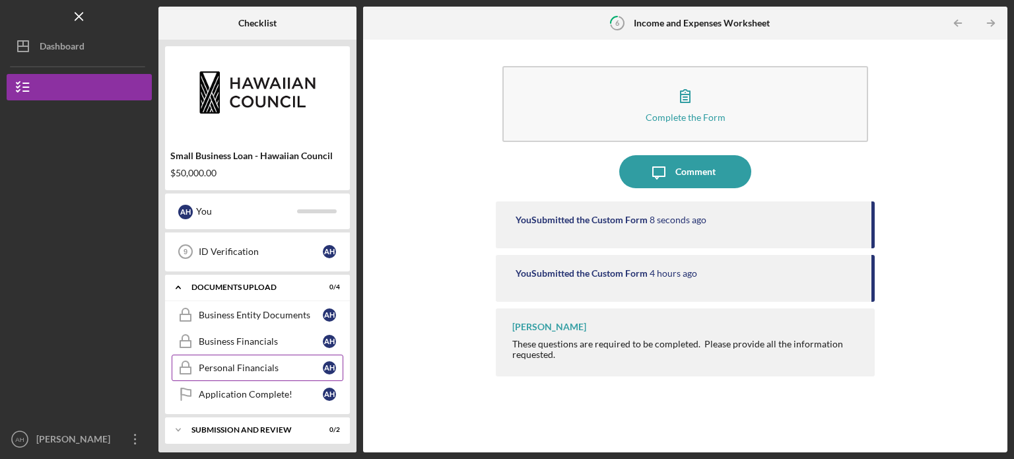
click at [236, 362] on div "Personal Financials" at bounding box center [261, 367] width 124 height 11
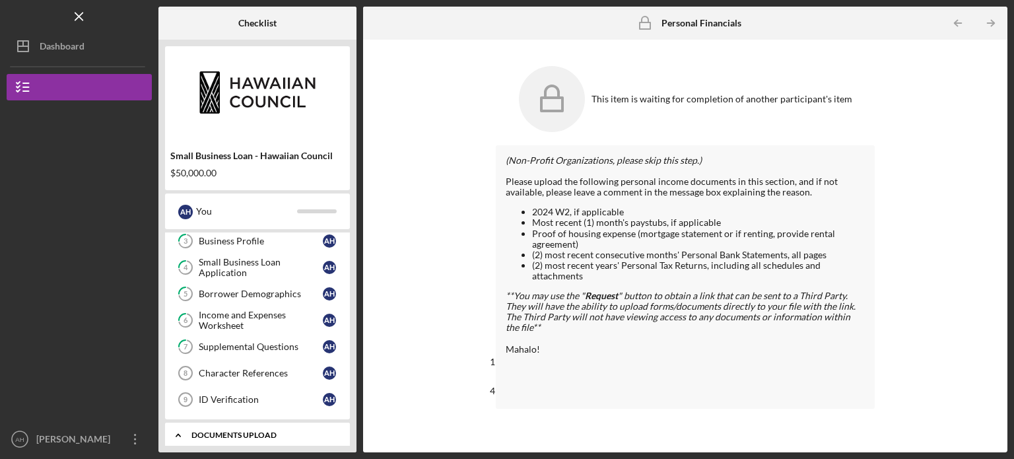
scroll to position [146, 0]
click at [255, 320] on div "Income and Expenses Worksheet" at bounding box center [261, 322] width 124 height 21
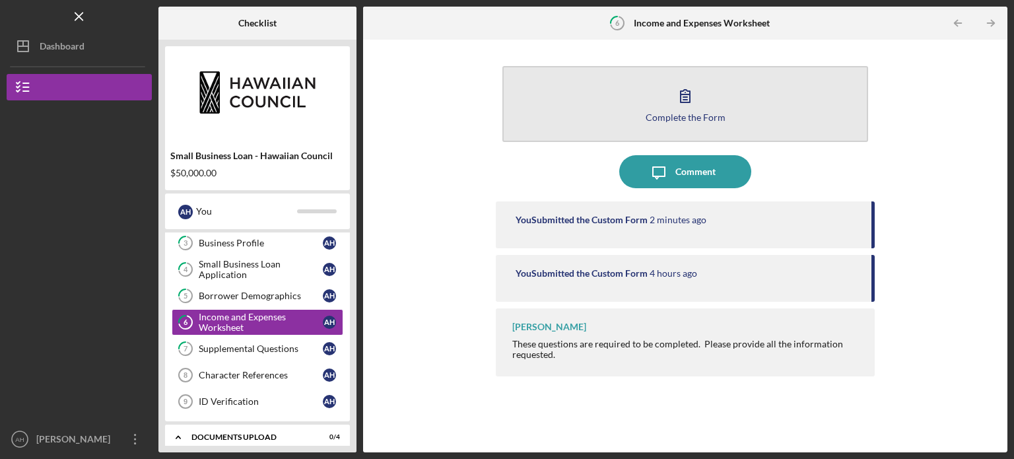
click at [704, 90] on button "Complete the Form Form" at bounding box center [685, 104] width 366 height 76
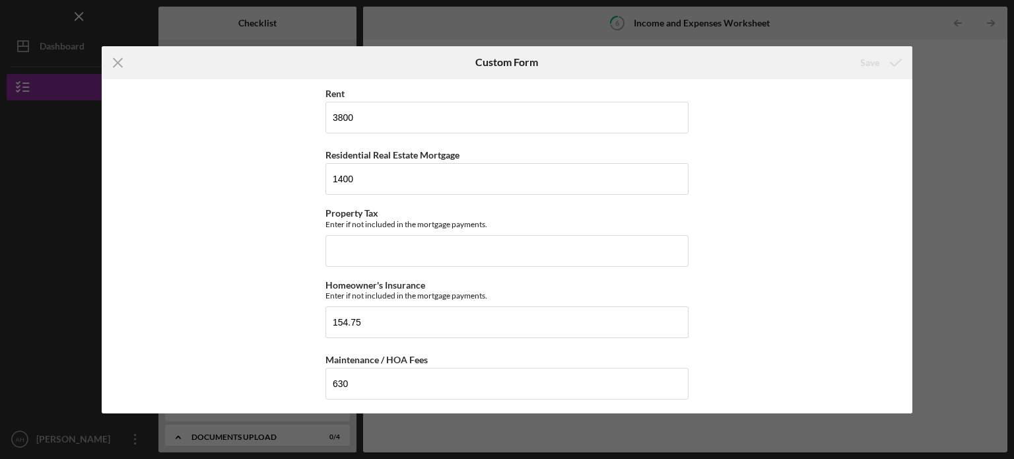
scroll to position [485, 0]
click at [442, 248] on input "Property Tax" at bounding box center [506, 250] width 363 height 32
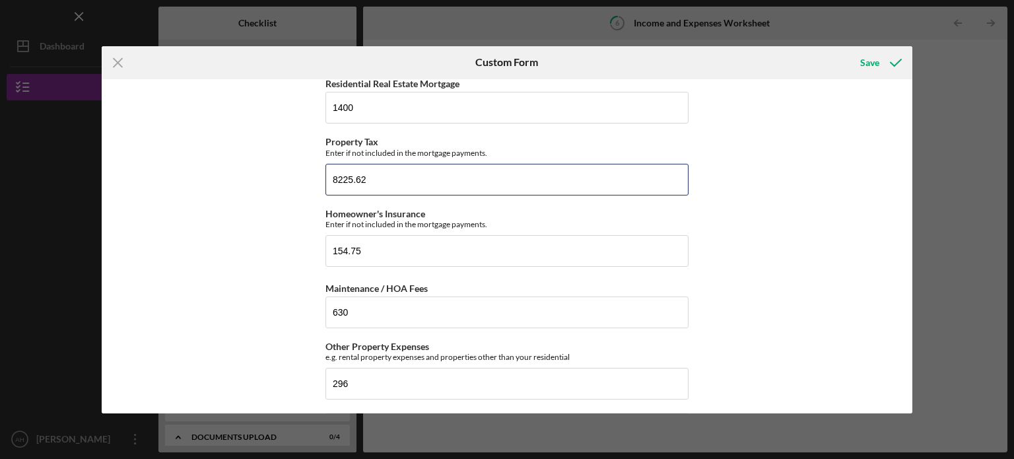
scroll to position [555, 0]
type input "8225.62"
click at [873, 57] on div "Save" at bounding box center [869, 63] width 19 height 26
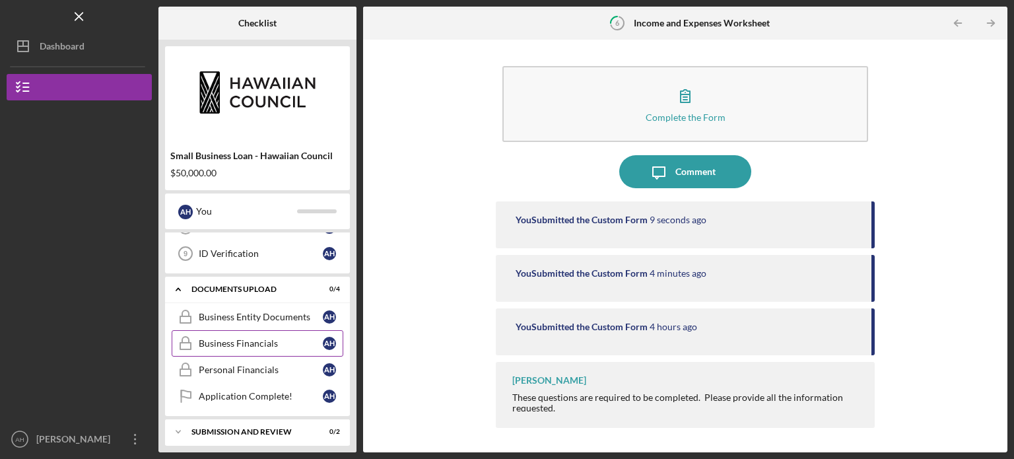
scroll to position [296, 0]
click at [252, 339] on div "Business Financials" at bounding box center [261, 341] width 124 height 11
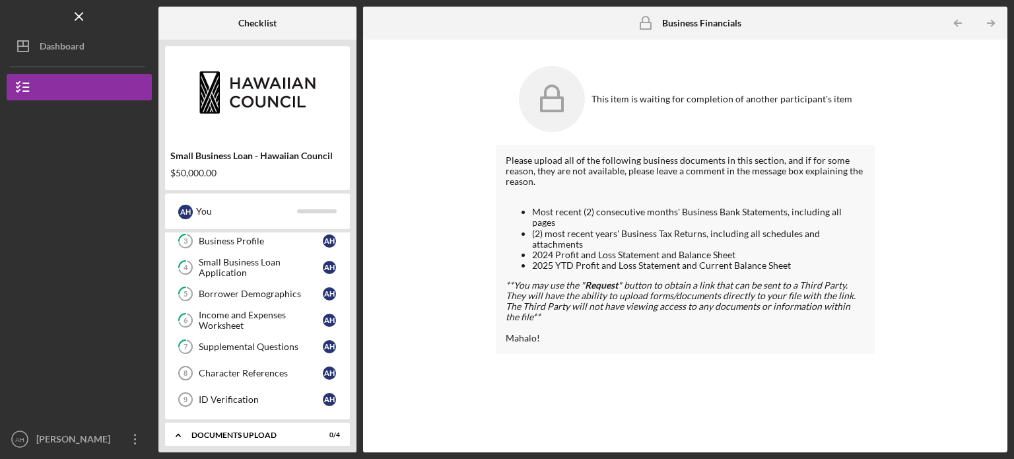
scroll to position [145, 0]
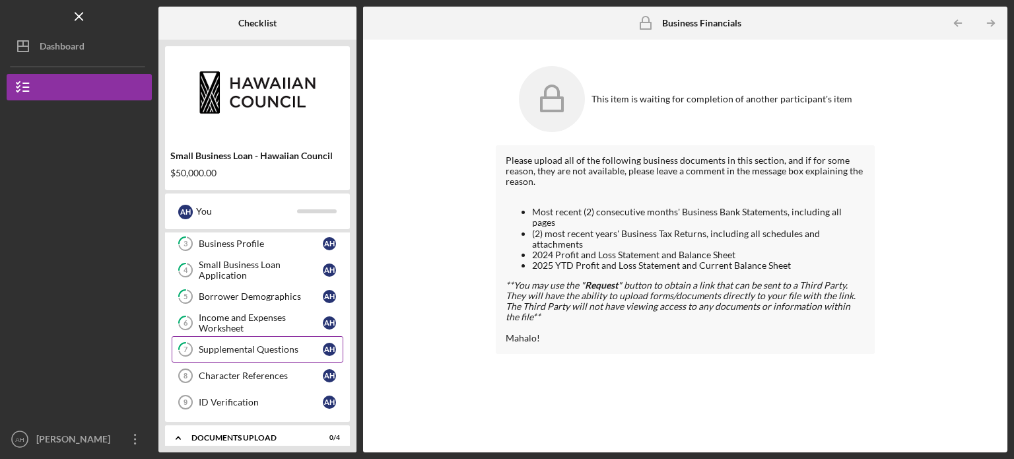
click at [248, 349] on div "Supplemental Questions" at bounding box center [261, 349] width 124 height 11
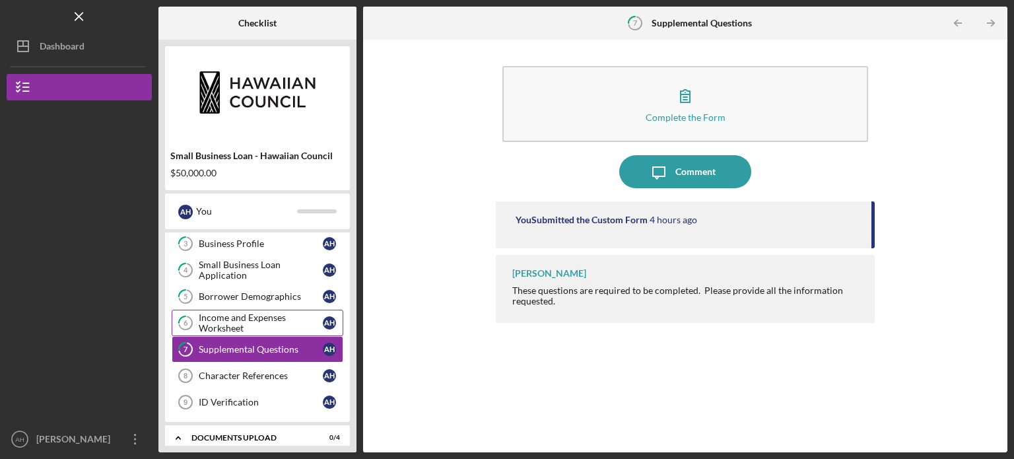
click at [256, 312] on div "Income and Expenses Worksheet" at bounding box center [261, 322] width 124 height 21
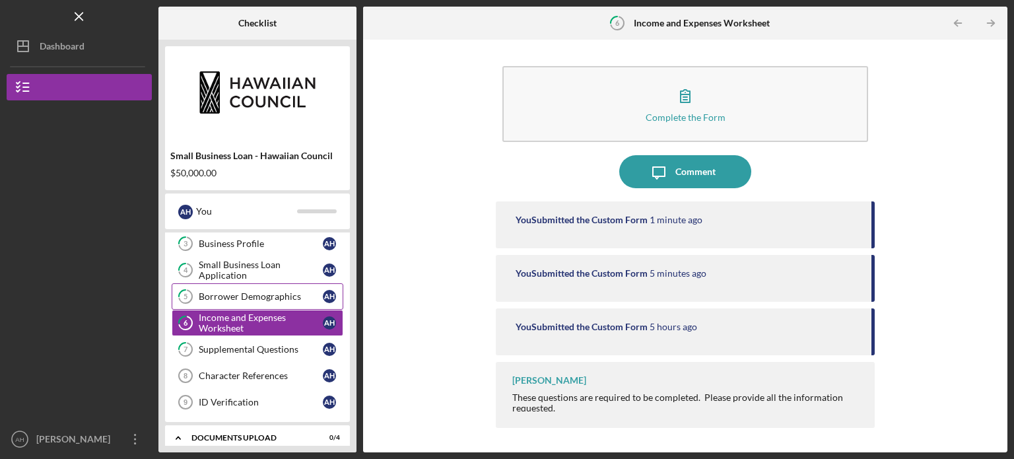
click at [231, 293] on div "Borrower Demographics" at bounding box center [261, 296] width 124 height 11
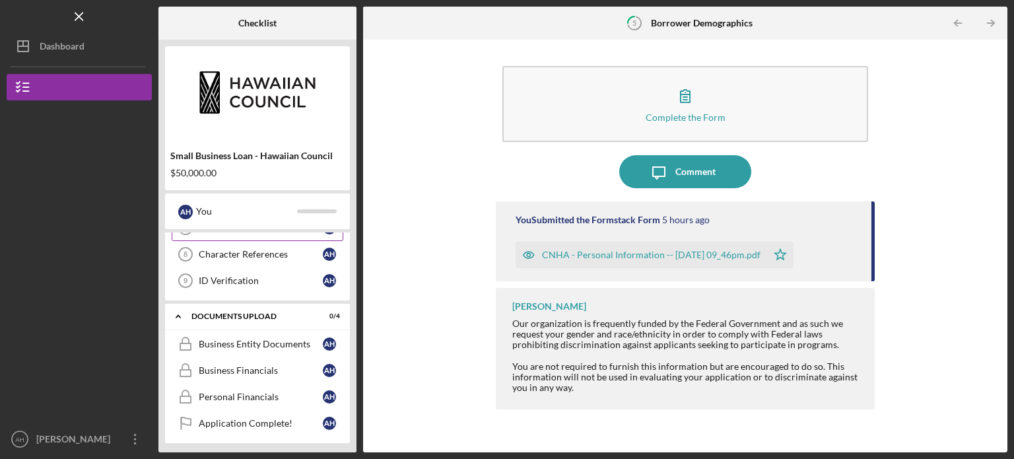
scroll to position [267, 0]
click at [235, 368] on div "Business Financials" at bounding box center [261, 369] width 124 height 11
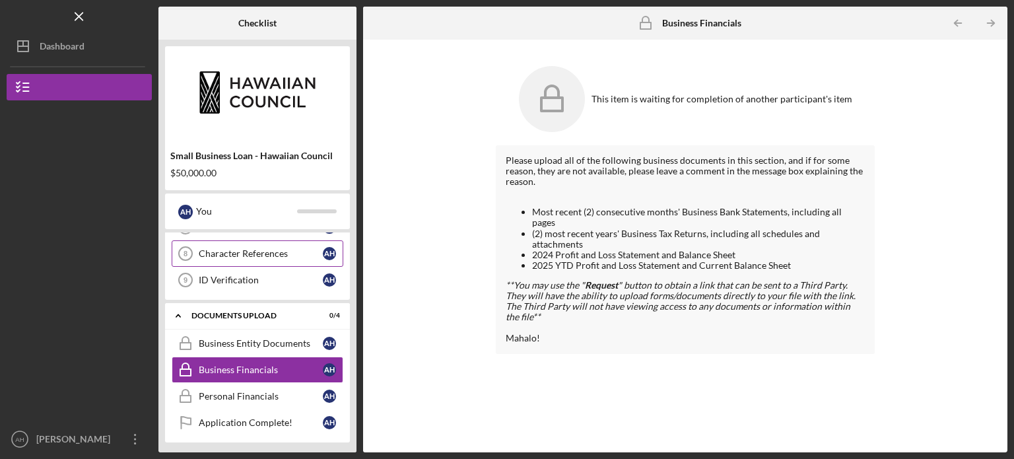
click at [276, 252] on div "Character References" at bounding box center [261, 253] width 124 height 11
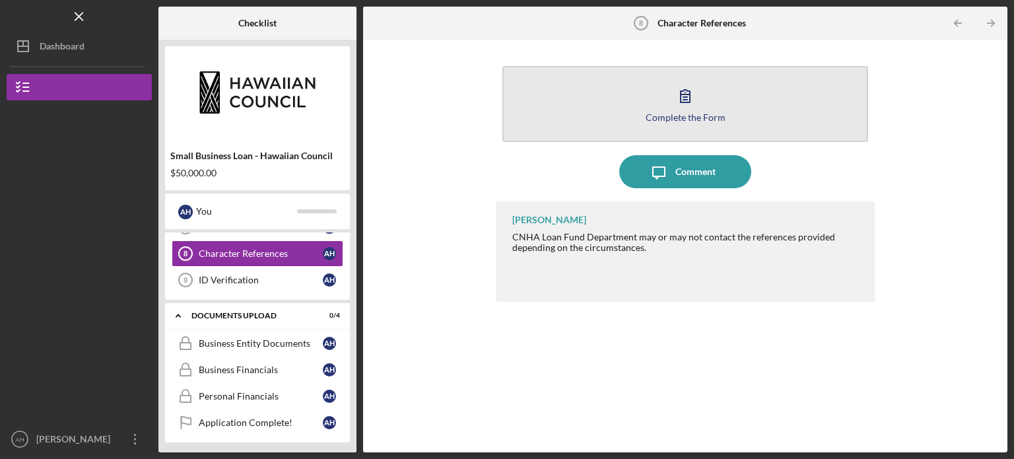
click at [673, 102] on icon "button" at bounding box center [685, 95] width 33 height 33
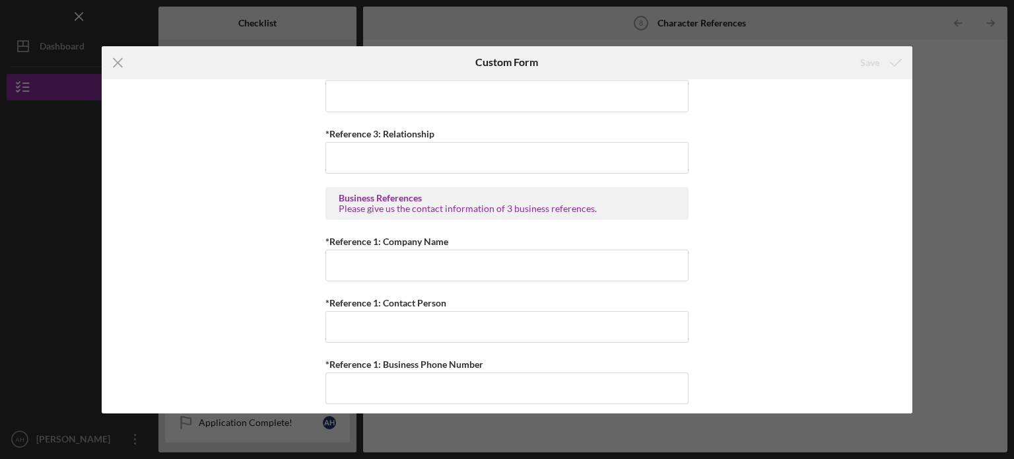
scroll to position [733, 0]
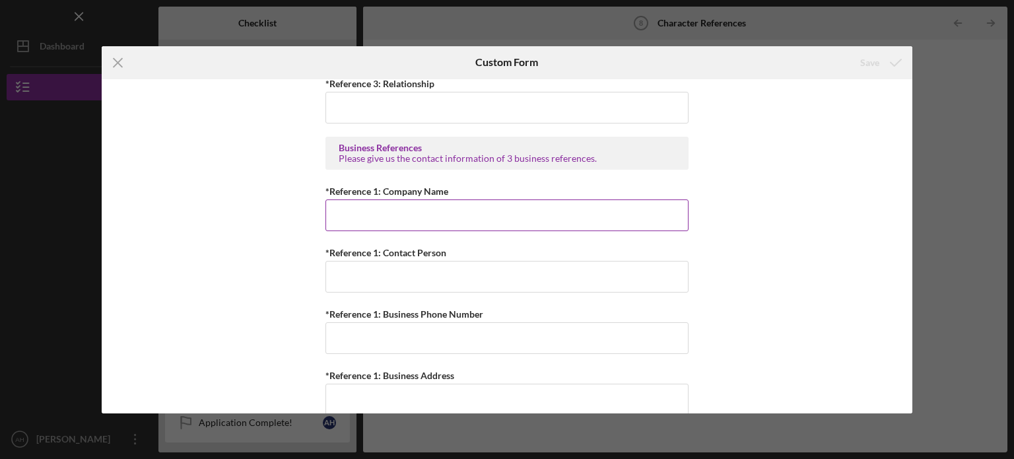
click at [390, 218] on input "*Reference 1: Company Name" at bounding box center [506, 215] width 363 height 32
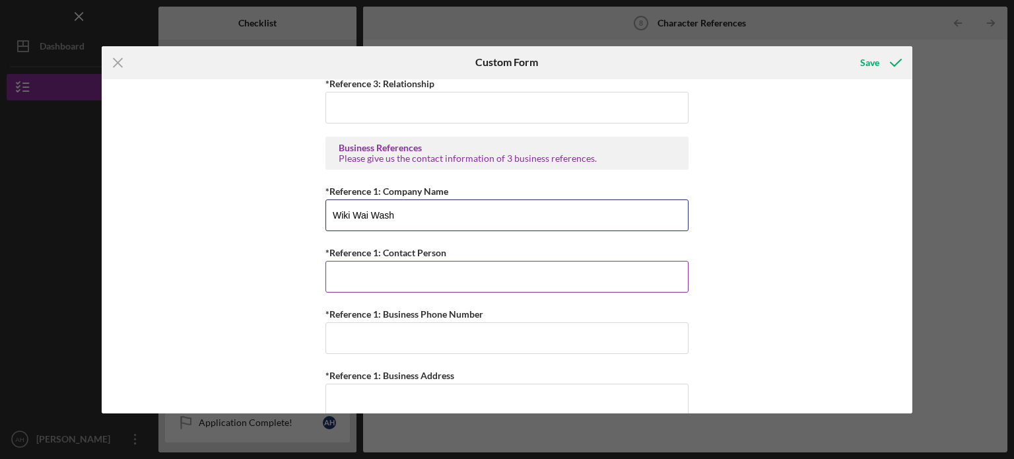
type input "Wiki Wai Wash"
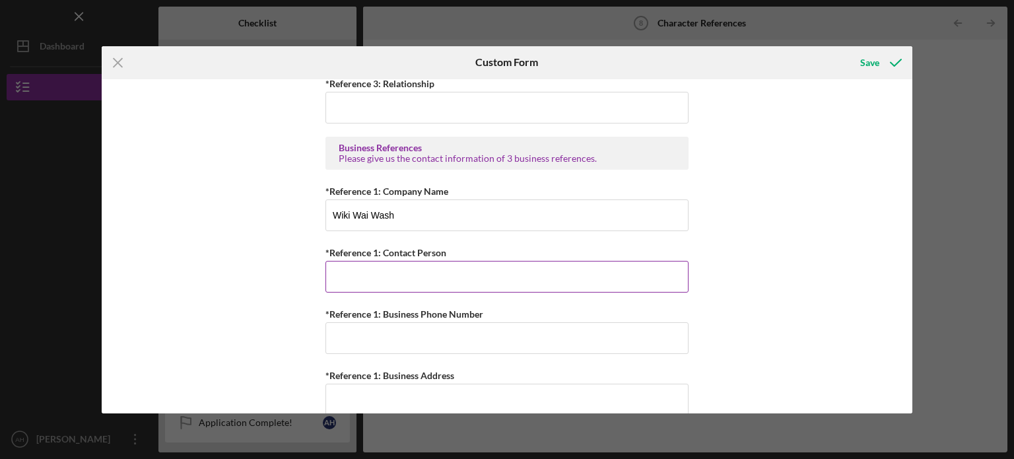
click at [358, 269] on input "*Reference 1: Contact Person" at bounding box center [506, 277] width 363 height 32
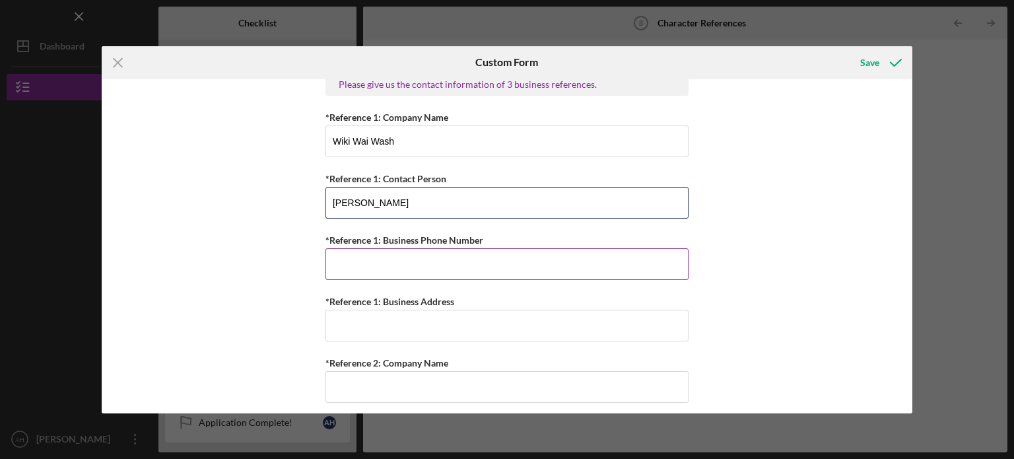
scroll to position [808, 0]
type input "[PERSON_NAME]"
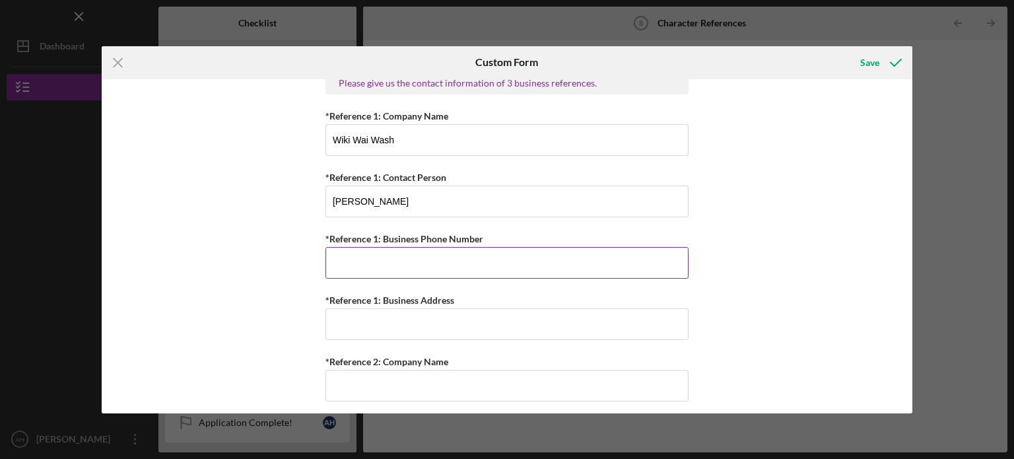
click at [354, 252] on input "*Reference 1: Business Phone Number" at bounding box center [506, 263] width 363 height 32
paste input "(156) ###-####"
type input "(156) ###-####"
drag, startPoint x: 415, startPoint y: 259, endPoint x: 246, endPoint y: 270, distance: 169.3
click at [246, 270] on div "Personal References Please provide 3 nearest relative not living with you. *Ref…" at bounding box center [507, 246] width 811 height 334
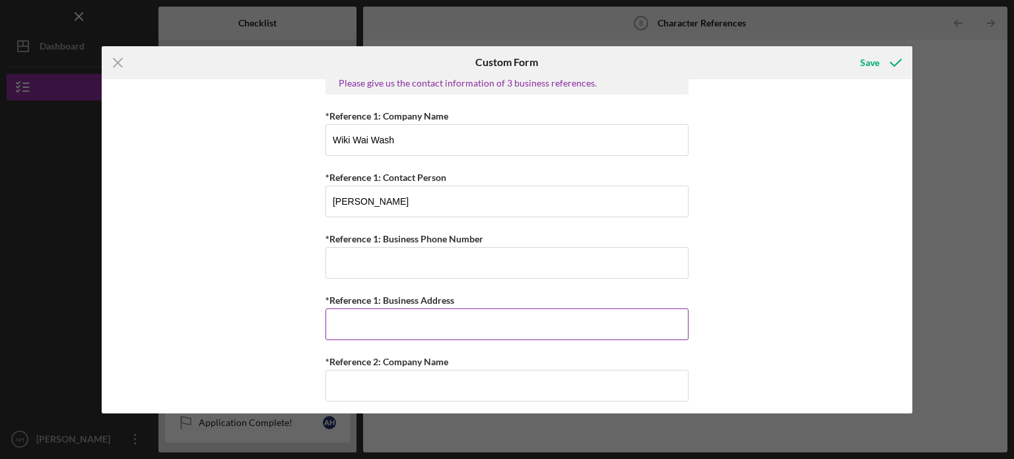
click at [345, 324] on input "*Reference 1: Business Address" at bounding box center [506, 324] width 363 height 32
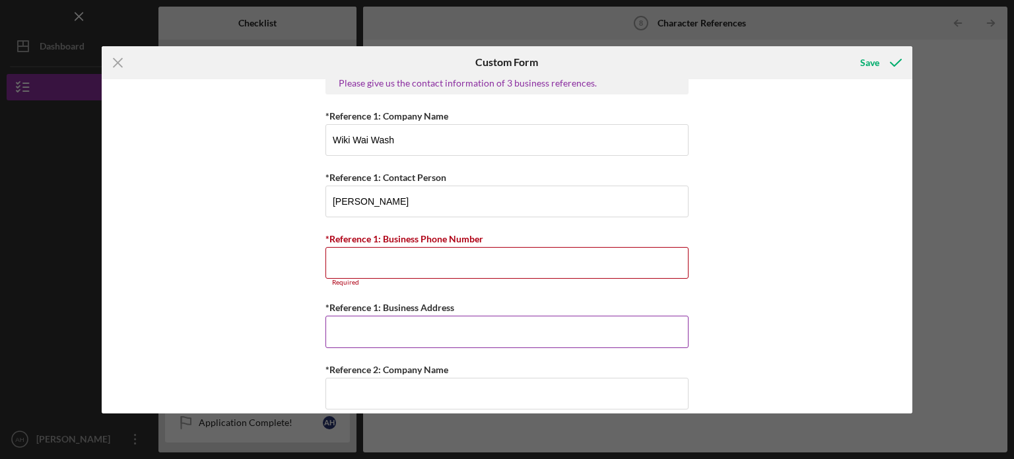
paste input "[STREET_ADDRESS]"
type input "[STREET_ADDRESS]"
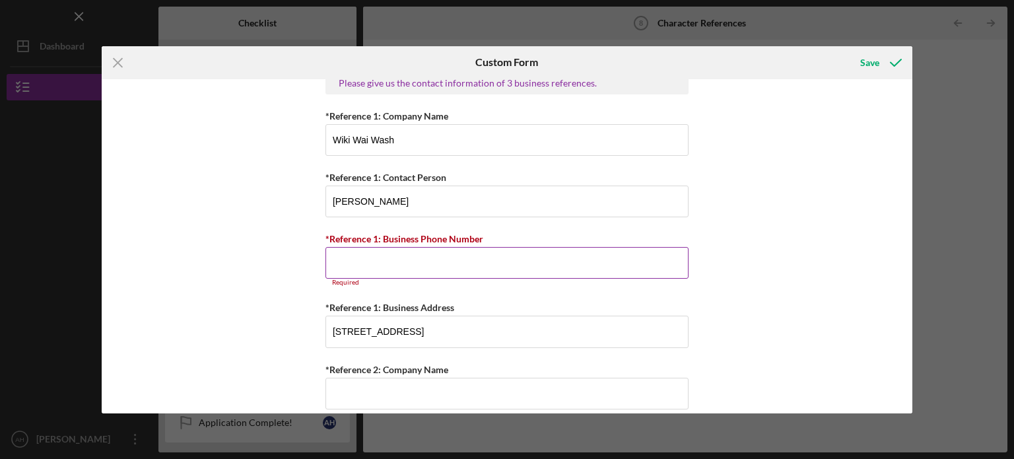
click at [375, 266] on input "*Reference 1: Business Phone Number" at bounding box center [506, 263] width 363 height 32
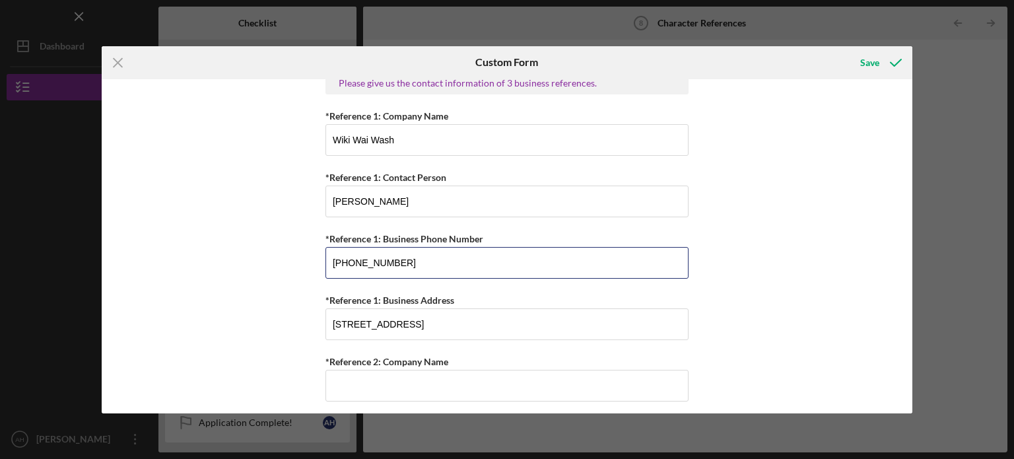
type input "[PHONE_NUMBER]"
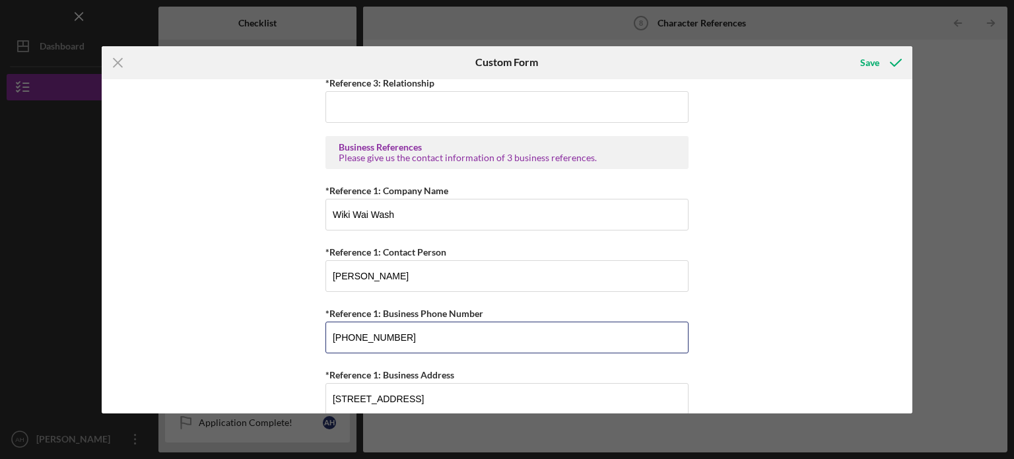
scroll to position [734, 0]
drag, startPoint x: 456, startPoint y: 211, endPoint x: 301, endPoint y: 244, distance: 158.0
click at [301, 244] on div "Personal References Please provide 3 nearest relative not living with you. *Ref…" at bounding box center [507, 246] width 811 height 334
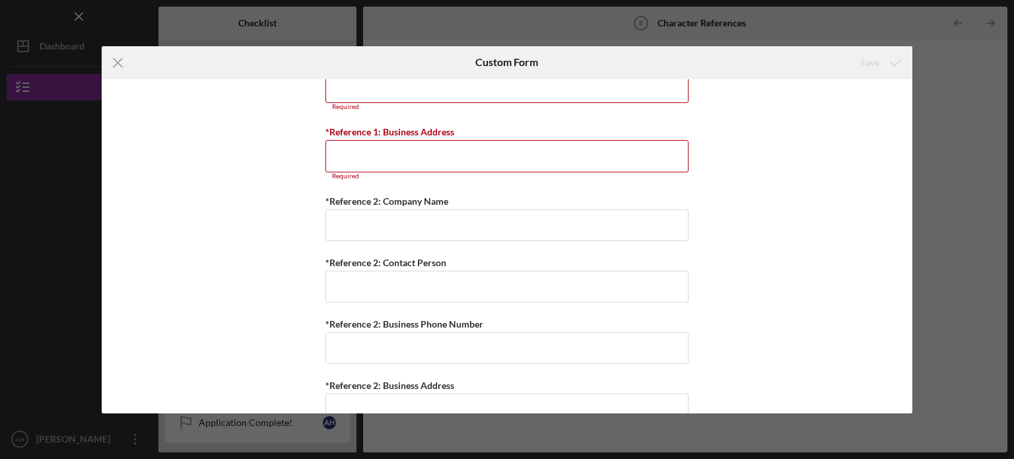
scroll to position [1001, 0]
click at [283, 252] on div "Personal References Please provide 3 nearest relative not living with you. *Ref…" at bounding box center [507, 246] width 811 height 334
click at [119, 69] on icon "Icon/Menu Close" at bounding box center [118, 62] width 33 height 33
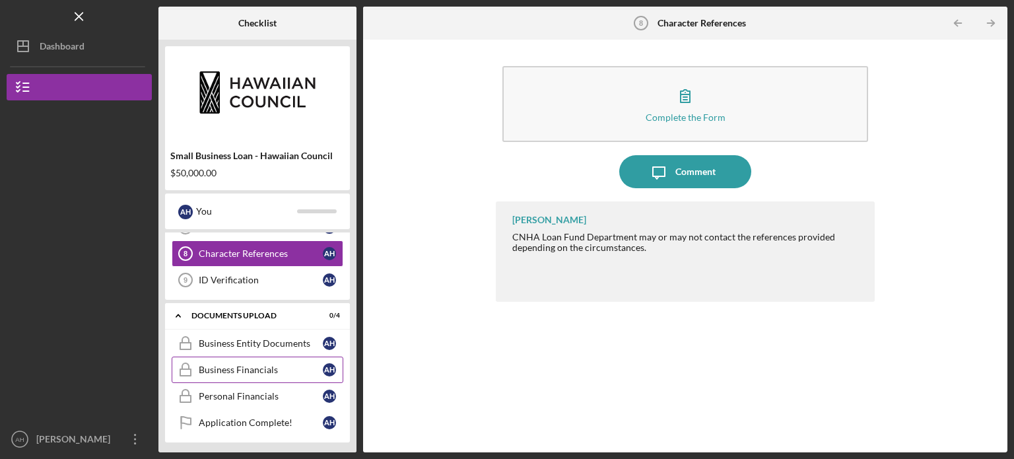
scroll to position [296, 0]
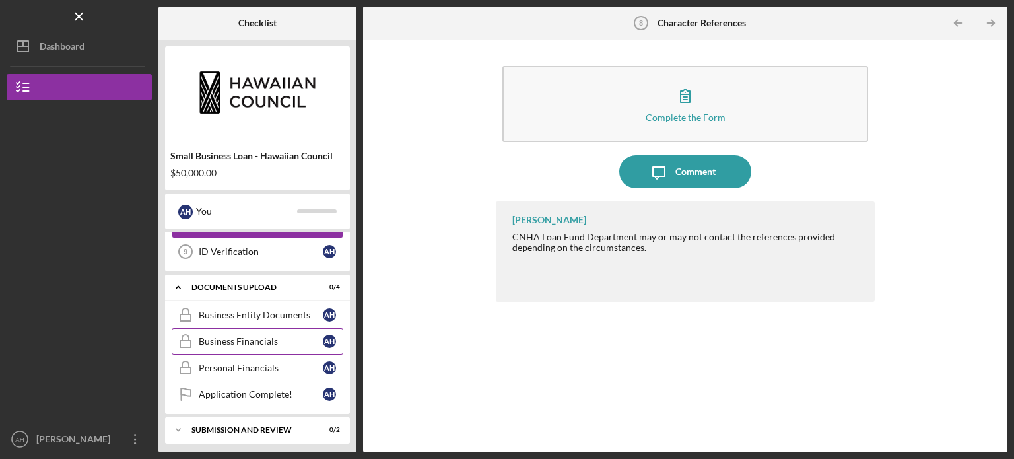
click at [263, 328] on link "Business Financials Business Financials A H" at bounding box center [258, 341] width 172 height 26
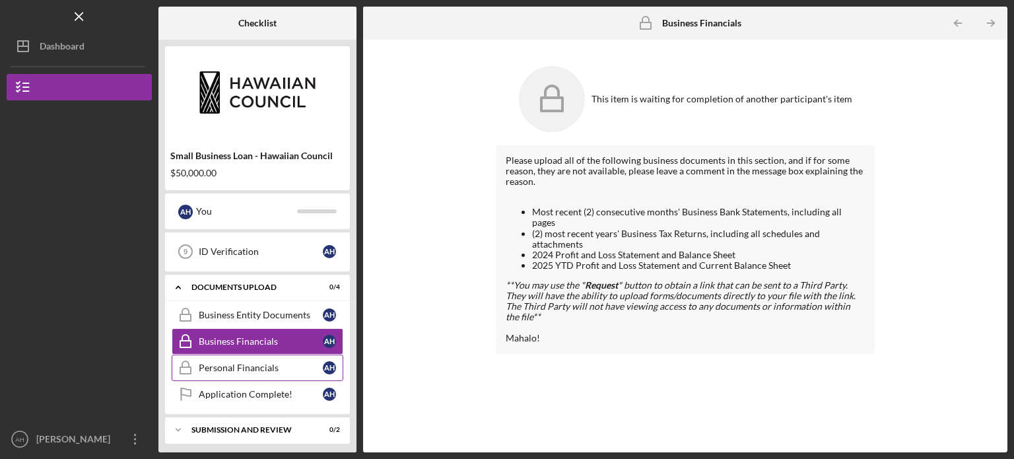
click at [261, 362] on div "Personal Financials" at bounding box center [261, 367] width 124 height 11
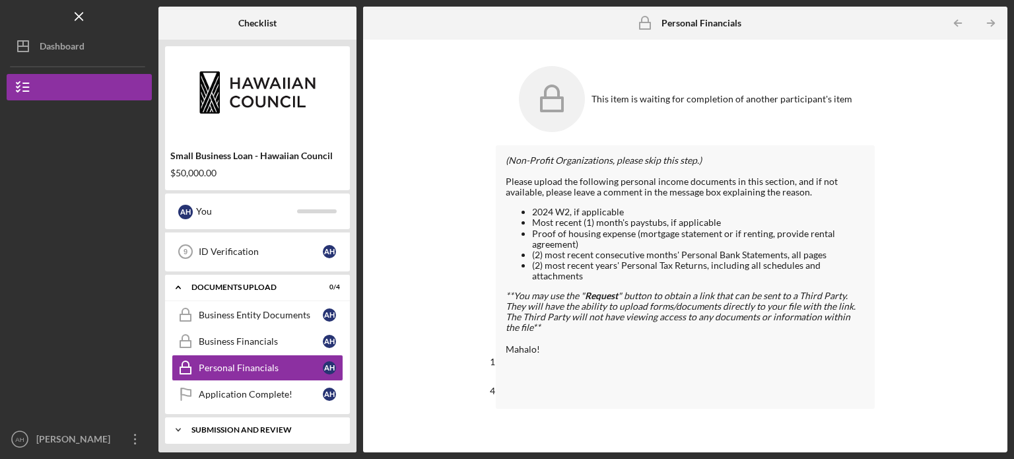
click at [271, 427] on div "SUBMISSION AND REVIEW" at bounding box center [262, 430] width 142 height 8
click at [265, 316] on link "Business Entity Documents Business Entity Documents A H" at bounding box center [258, 315] width 172 height 26
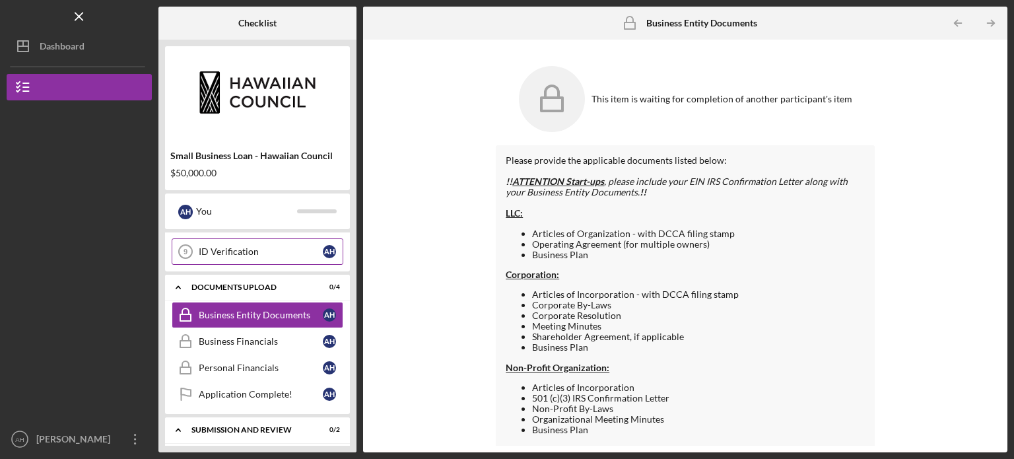
click at [229, 248] on div "ID Verification" at bounding box center [261, 251] width 124 height 11
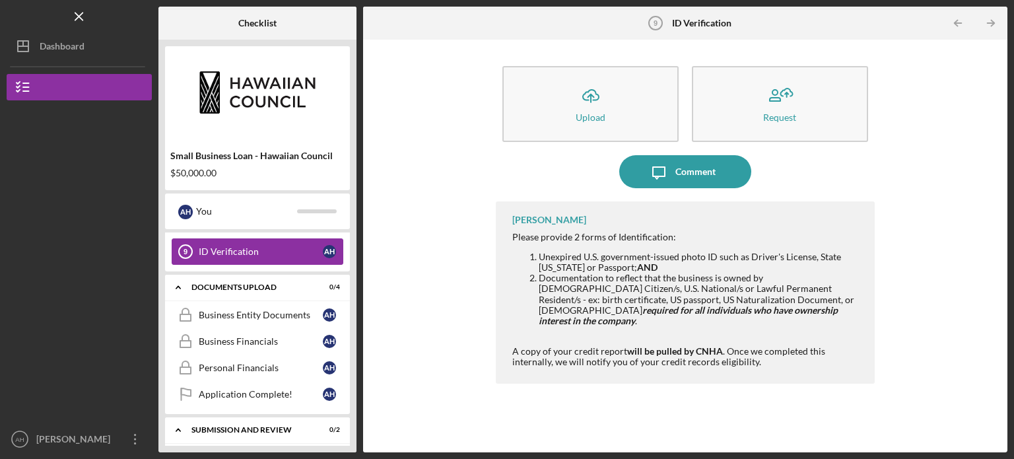
scroll to position [355, 0]
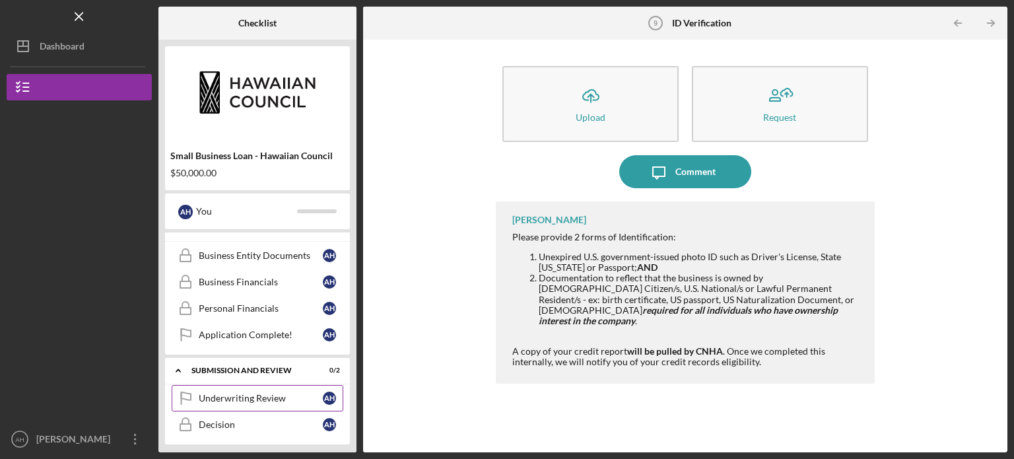
click at [222, 393] on div "Underwriting Review" at bounding box center [261, 398] width 124 height 11
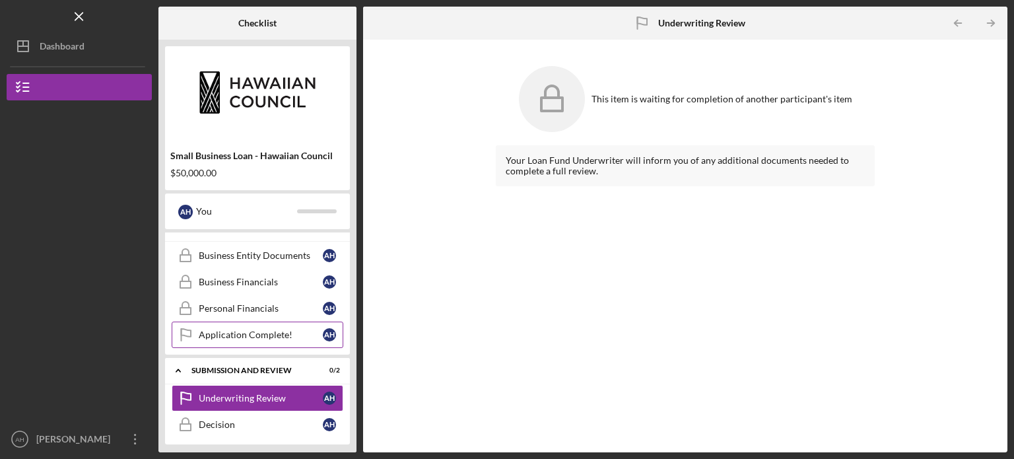
click at [254, 335] on div "Application Complete!" at bounding box center [261, 334] width 124 height 11
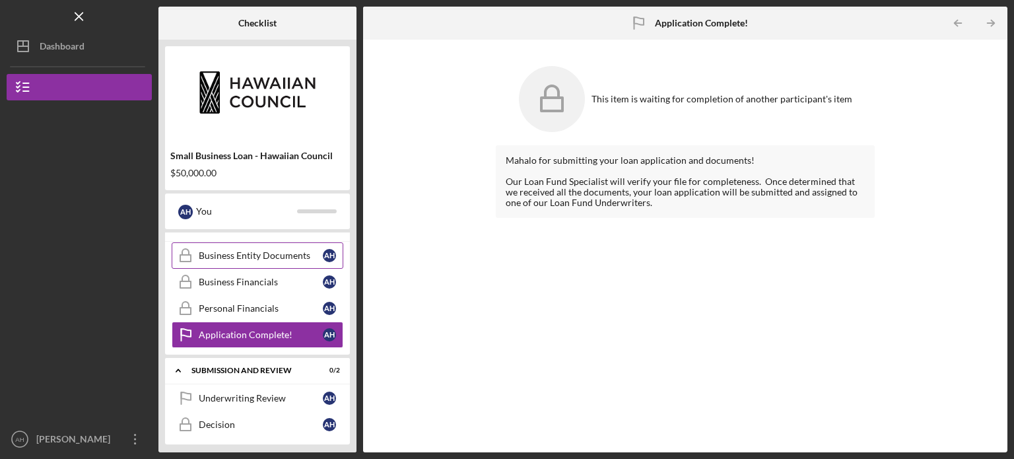
click at [254, 250] on div "Business Entity Documents" at bounding box center [261, 255] width 124 height 11
